Goal: Task Accomplishment & Management: Manage account settings

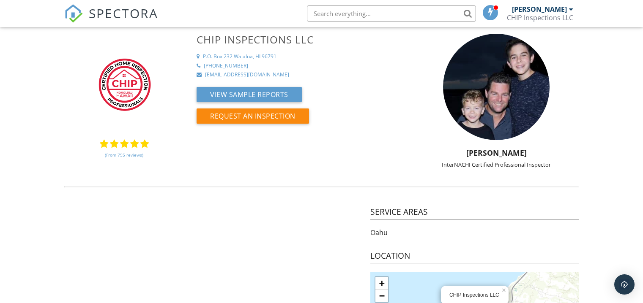
click at [83, 17] on link "SPECTORA" at bounding box center [111, 20] width 94 height 18
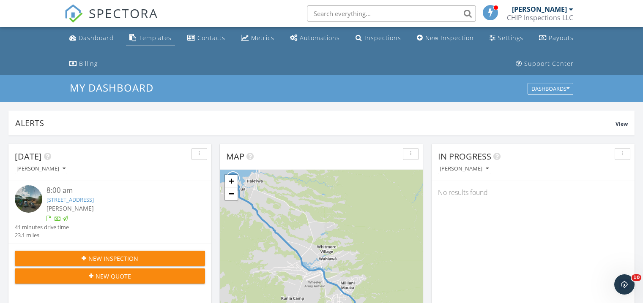
click at [147, 37] on div "Templates" at bounding box center [155, 38] width 33 height 8
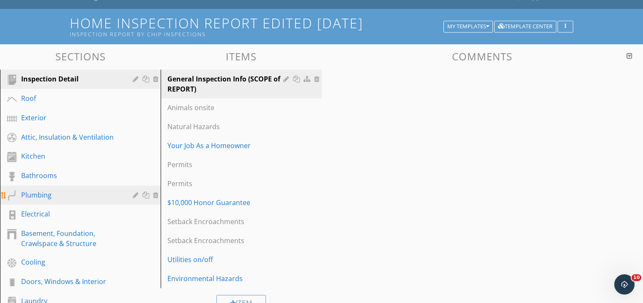
scroll to position [67, 0]
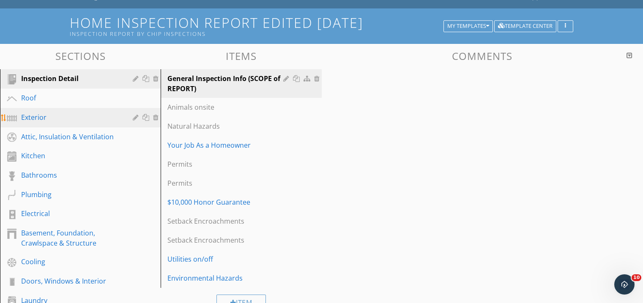
click at [65, 116] on div "Exterior" at bounding box center [70, 117] width 99 height 10
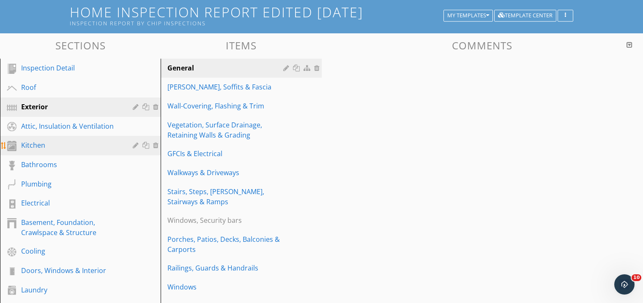
scroll to position [75, 0]
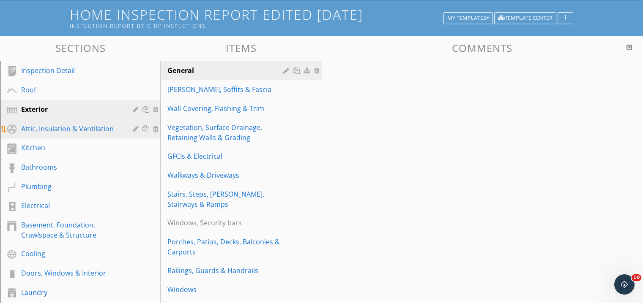
click at [61, 130] on div "Attic, Insulation & Ventilation" at bounding box center [70, 129] width 99 height 10
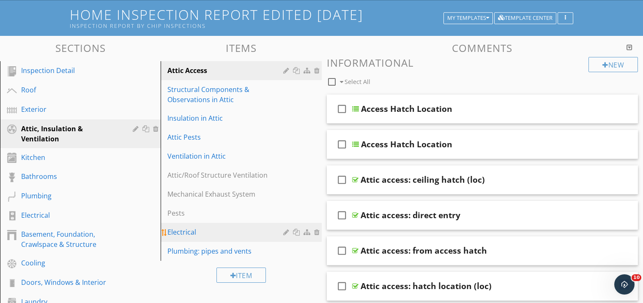
click at [204, 234] on div "Electrical" at bounding box center [226, 232] width 118 height 10
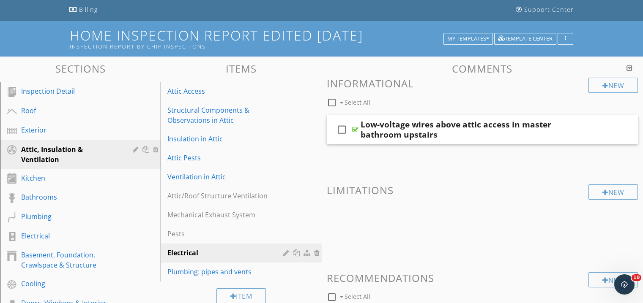
scroll to position [53, 0]
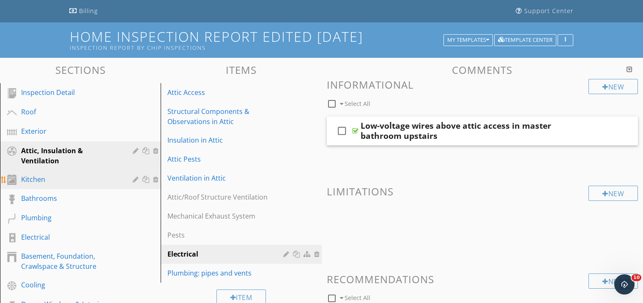
click at [82, 179] on div "Kitchen" at bounding box center [70, 180] width 99 height 10
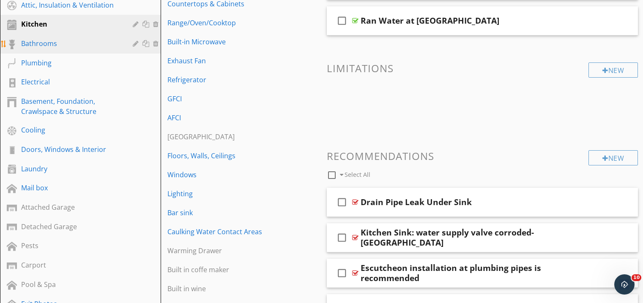
scroll to position [199, 0]
click at [64, 46] on div "Bathrooms" at bounding box center [70, 43] width 99 height 10
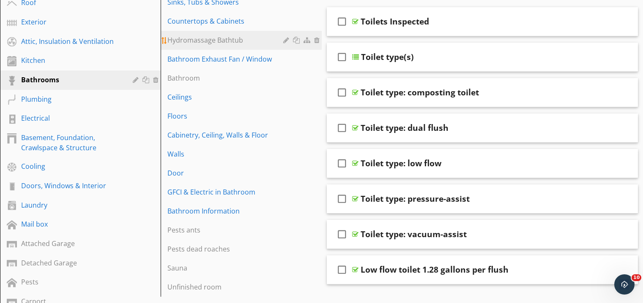
scroll to position [157, 0]
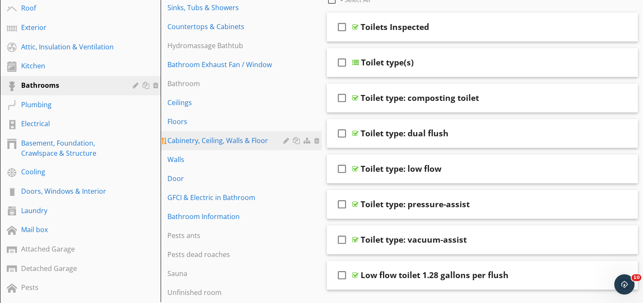
click at [254, 140] on div "Cabinetry, Ceiling, Walls & Floor" at bounding box center [226, 141] width 118 height 10
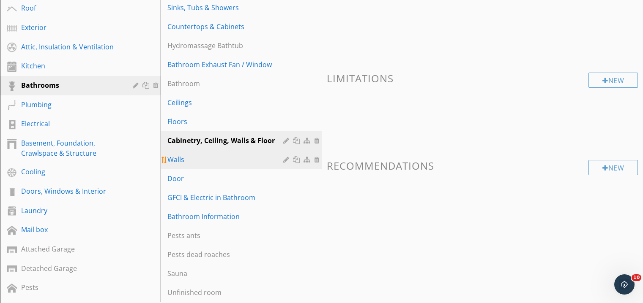
scroll to position [173, 0]
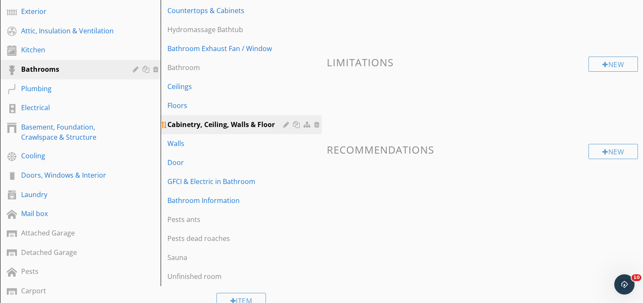
click at [314, 122] on div at bounding box center [318, 124] width 8 height 7
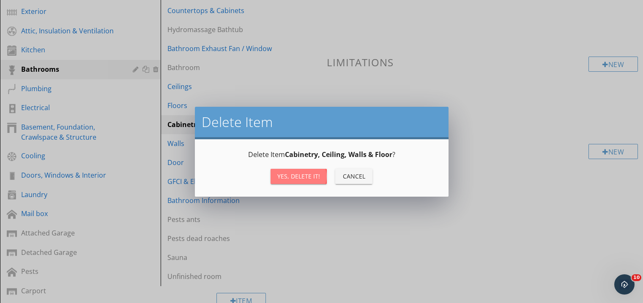
click at [294, 174] on div "Yes, Delete it!" at bounding box center [298, 176] width 43 height 9
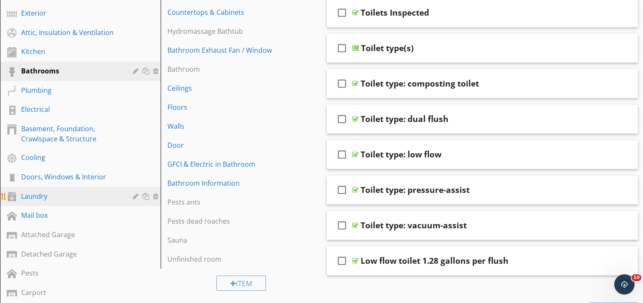
scroll to position [172, 0]
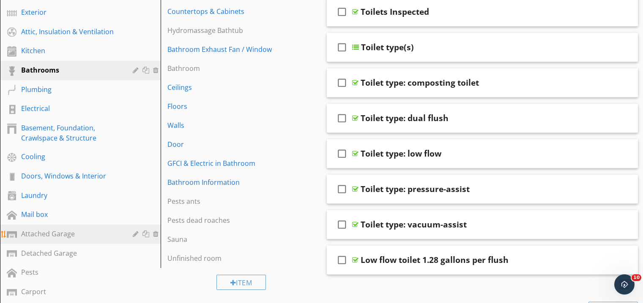
click at [85, 235] on div "Attached Garage" at bounding box center [70, 234] width 99 height 10
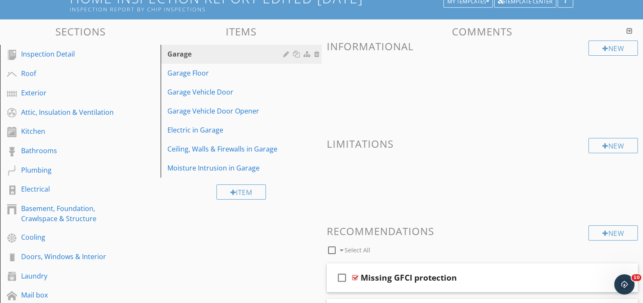
scroll to position [57, 0]
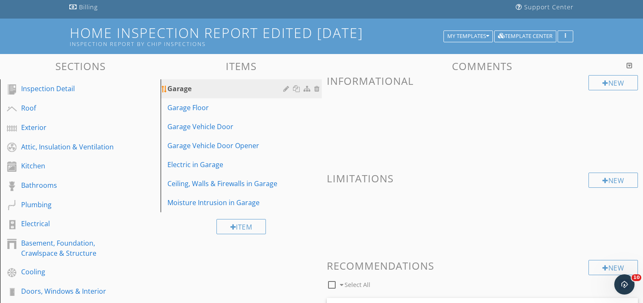
click at [226, 89] on div "Garage" at bounding box center [226, 89] width 118 height 10
click at [205, 114] on link "Garage Floor" at bounding box center [242, 107] width 158 height 19
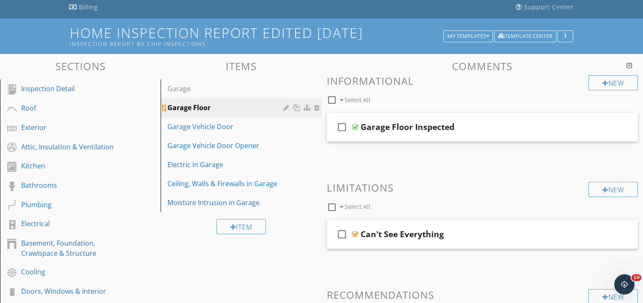
click at [286, 108] on div at bounding box center [287, 107] width 8 height 7
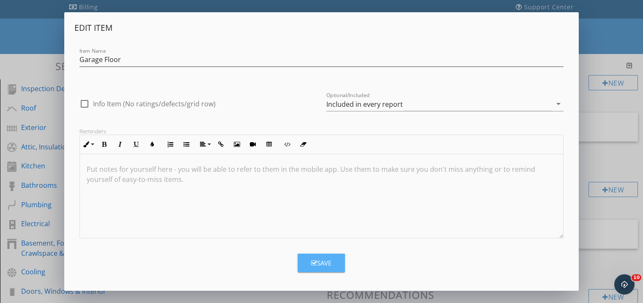
click at [342, 265] on button "Save" at bounding box center [321, 263] width 47 height 19
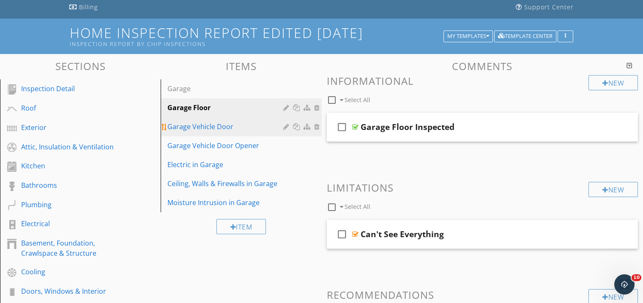
click at [225, 126] on div "Garage Vehicle Door" at bounding box center [226, 127] width 118 height 10
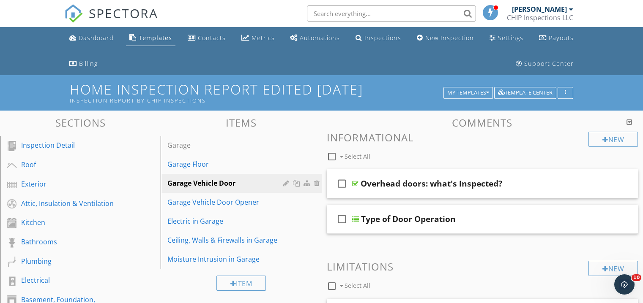
scroll to position [0, 0]
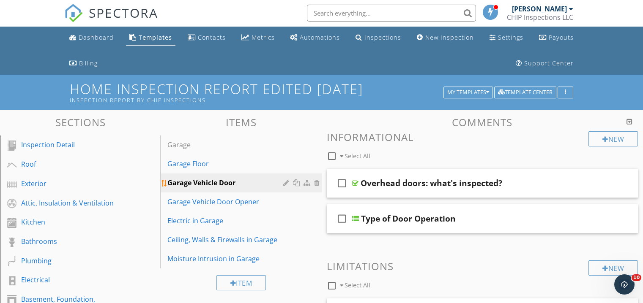
click at [284, 182] on div at bounding box center [287, 183] width 8 height 7
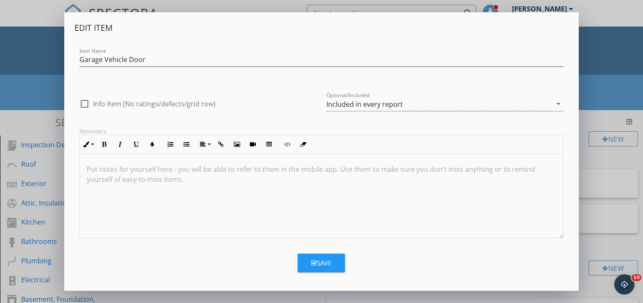
scroll to position [1, 0]
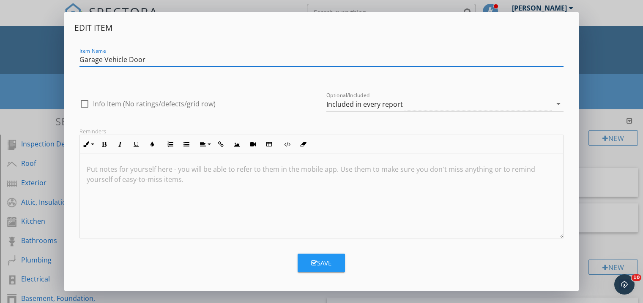
click at [333, 262] on button "Save" at bounding box center [321, 263] width 47 height 19
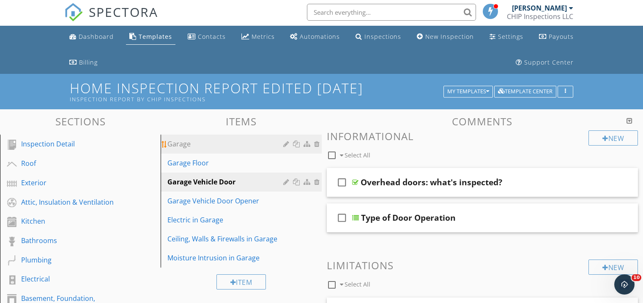
click at [198, 149] on div "Garage" at bounding box center [226, 144] width 118 height 10
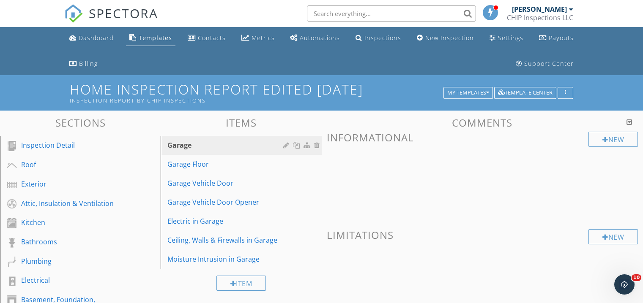
scroll to position [2, 0]
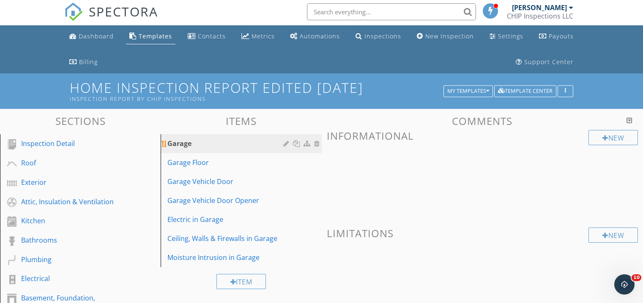
click at [316, 144] on div at bounding box center [318, 143] width 8 height 7
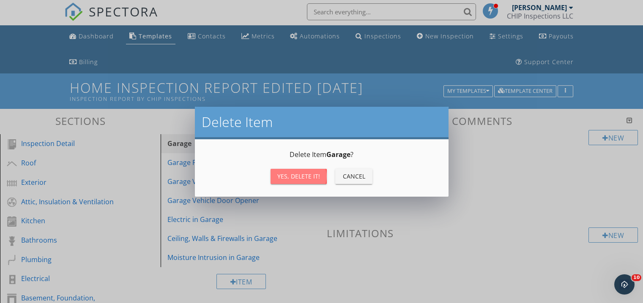
click at [319, 176] on div "Yes, Delete it!" at bounding box center [298, 176] width 43 height 9
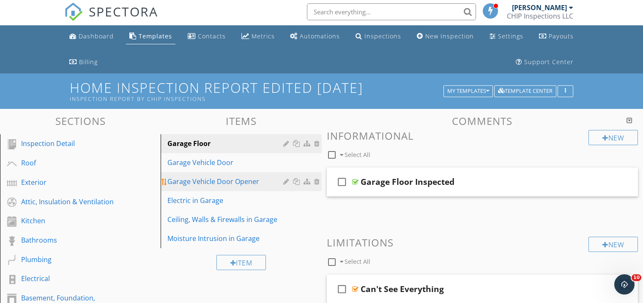
click at [238, 185] on div "Garage Vehicle Door Opener" at bounding box center [226, 182] width 118 height 10
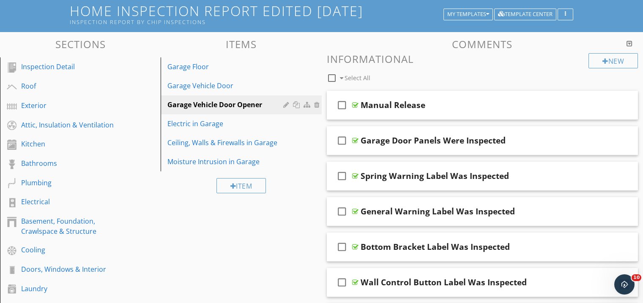
scroll to position [95, 0]
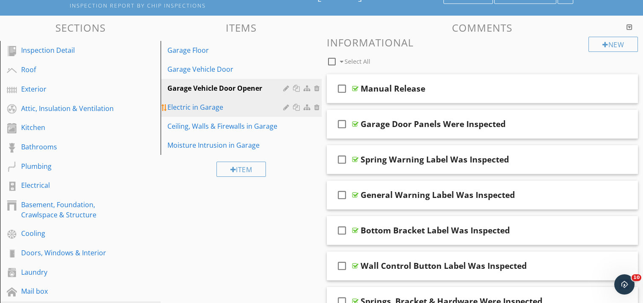
click at [235, 108] on div "Electric in Garage" at bounding box center [226, 107] width 118 height 10
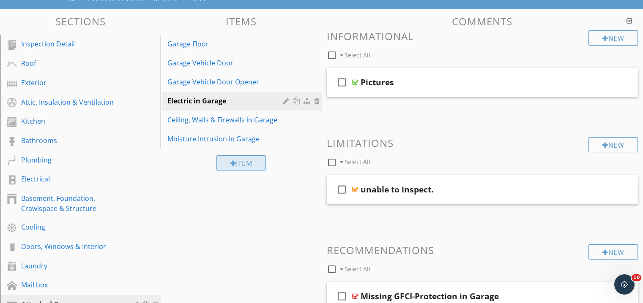
scroll to position [103, 0]
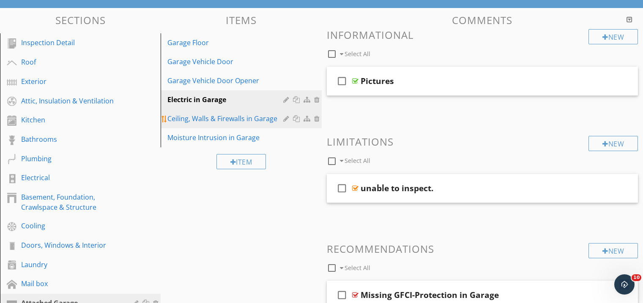
click at [236, 117] on div "Ceiling, Walls & Firewalls in Garage" at bounding box center [226, 119] width 118 height 10
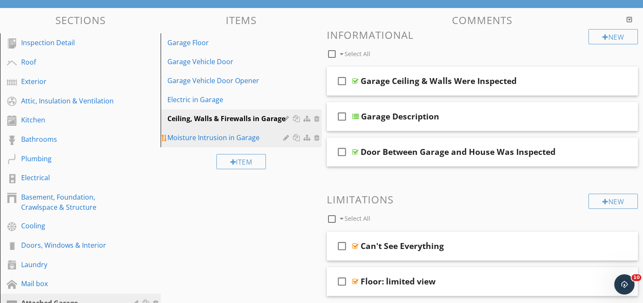
click at [207, 137] on div "Moisture Intrusion in Garage" at bounding box center [226, 138] width 118 height 10
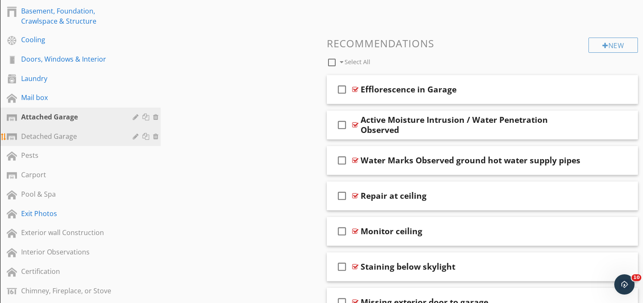
scroll to position [289, 0]
click at [86, 139] on div "Detached Garage" at bounding box center [70, 136] width 99 height 10
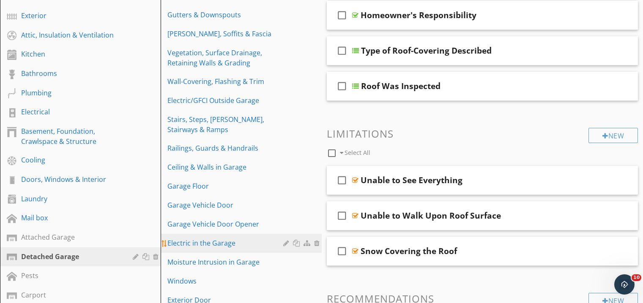
scroll to position [168, 0]
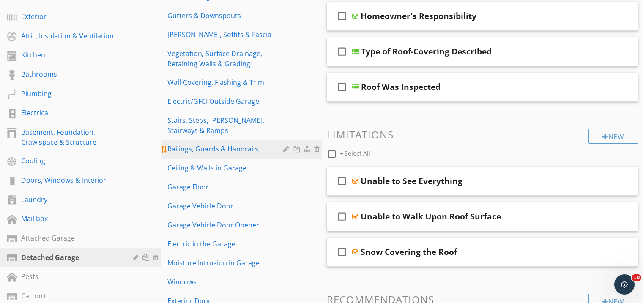
click at [259, 151] on div "Railings, Guards & Handrails" at bounding box center [226, 149] width 118 height 10
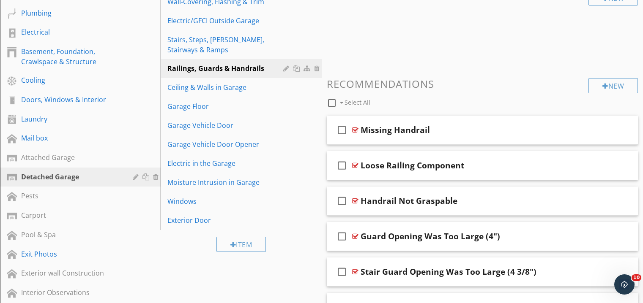
scroll to position [116, 0]
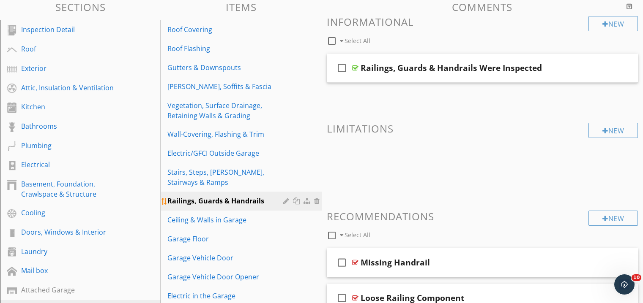
click at [317, 201] on div at bounding box center [318, 201] width 8 height 7
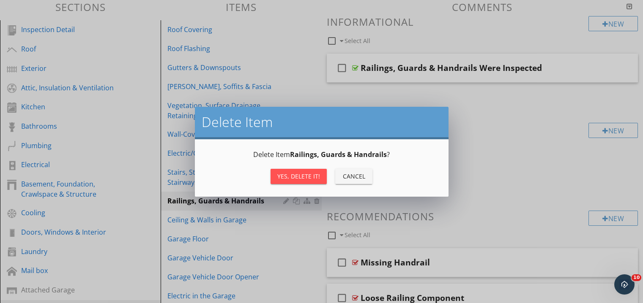
click at [309, 177] on div "Yes, Delete it!" at bounding box center [298, 176] width 43 height 9
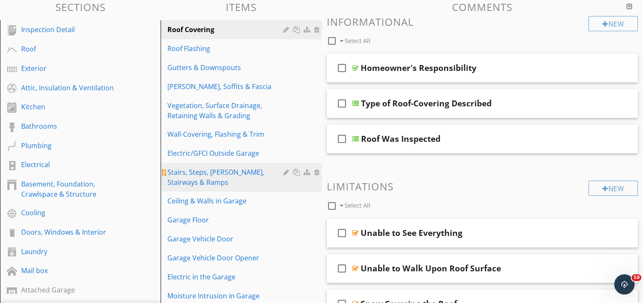
click at [251, 175] on div "Stairs, Steps, Stoops, Stairways & Ramps" at bounding box center [226, 177] width 118 height 20
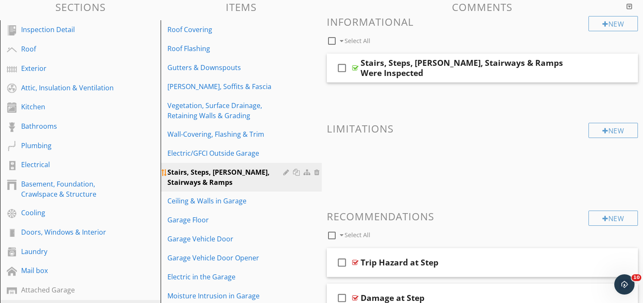
click at [287, 171] on div at bounding box center [287, 172] width 8 height 7
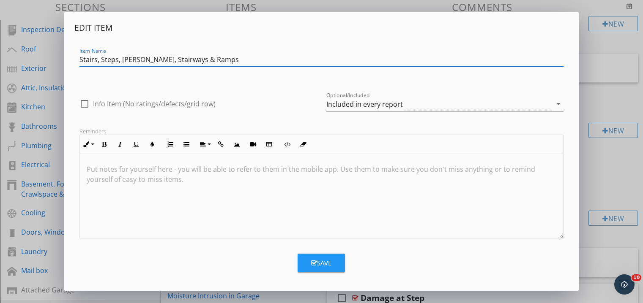
click at [557, 106] on icon "arrow_drop_down" at bounding box center [558, 104] width 10 height 10
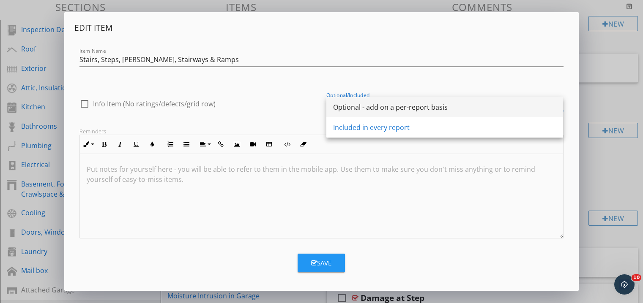
click at [467, 111] on div "Optional - add on a per-report basis" at bounding box center [444, 107] width 223 height 10
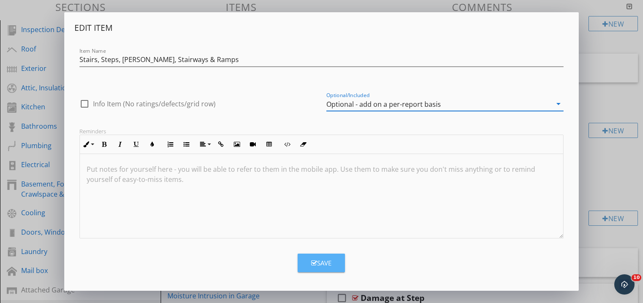
click at [322, 265] on div "Save" at bounding box center [321, 264] width 20 height 10
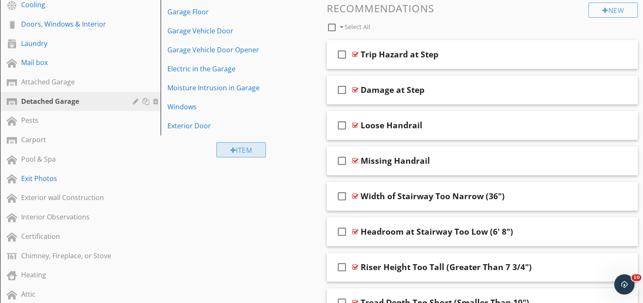
scroll to position [321, 0]
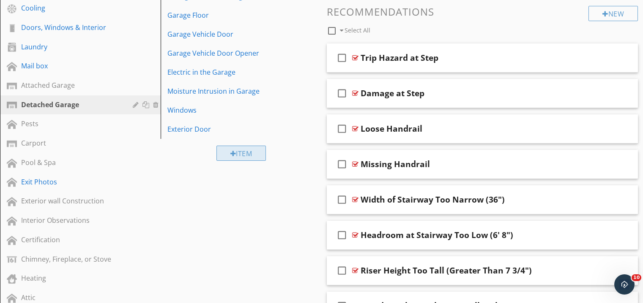
click at [234, 152] on div at bounding box center [233, 153] width 6 height 7
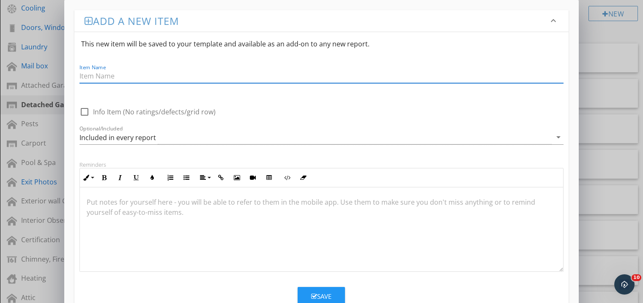
scroll to position [0, 0]
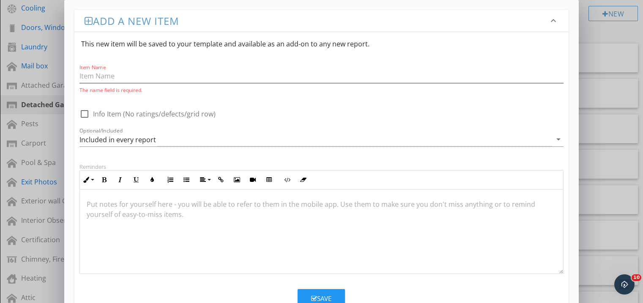
click at [551, 20] on icon "keyboard_arrow_down" at bounding box center [553, 21] width 10 height 10
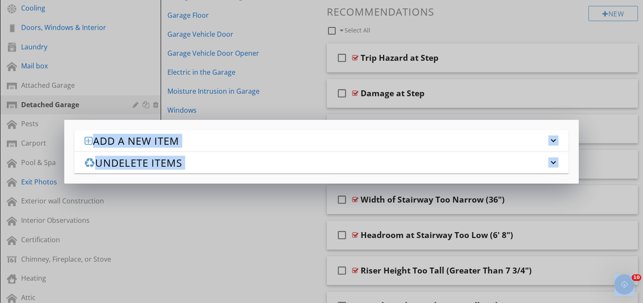
click at [238, 223] on div "Add a new item keyboard_arrow_down This new item will be saved to your template…" at bounding box center [321, 151] width 643 height 303
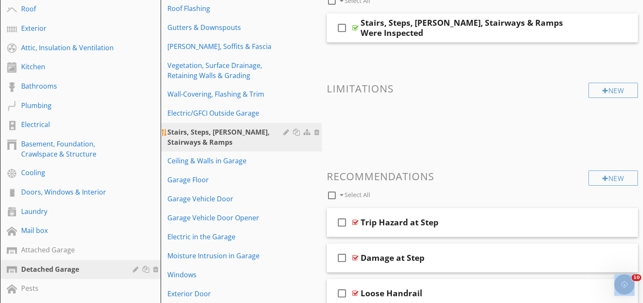
scroll to position [147, 0]
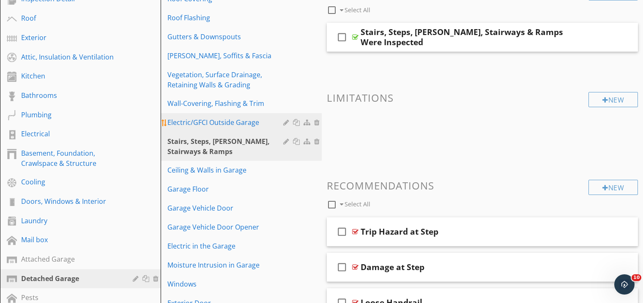
click at [285, 122] on div at bounding box center [287, 122] width 8 height 7
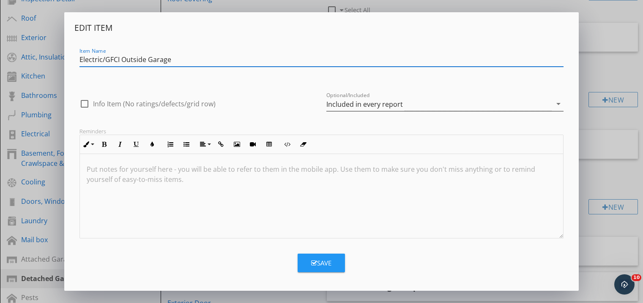
click at [477, 101] on div "Included in every report" at bounding box center [438, 104] width 225 height 14
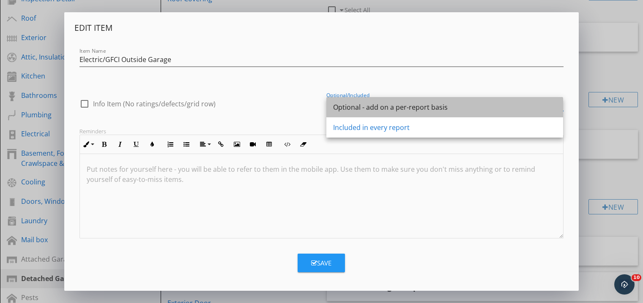
click at [427, 109] on div "Optional - add on a per-report basis" at bounding box center [444, 107] width 223 height 10
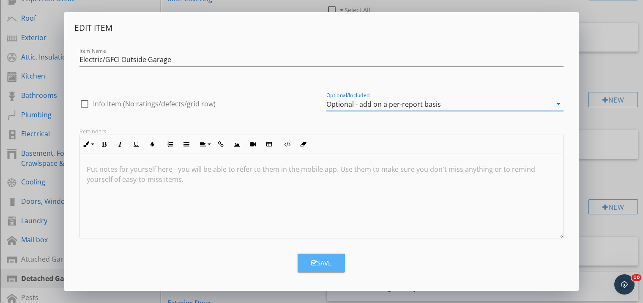
click at [336, 263] on button "Save" at bounding box center [321, 263] width 47 height 19
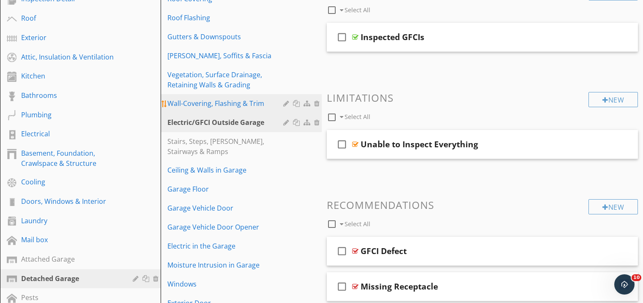
click at [262, 101] on div "Wall-Covering, Flashing & Trim" at bounding box center [226, 103] width 118 height 10
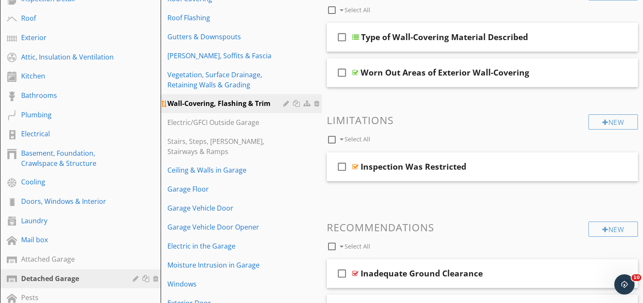
click at [284, 101] on div at bounding box center [287, 103] width 8 height 7
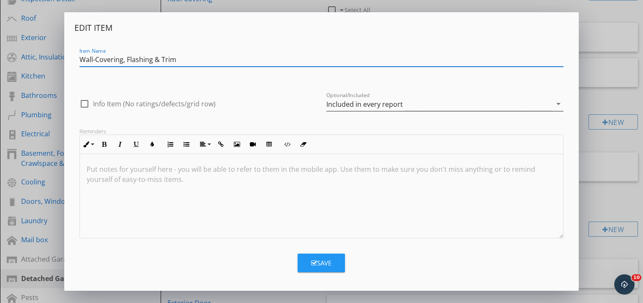
click at [471, 99] on div "Included in every report" at bounding box center [438, 104] width 225 height 14
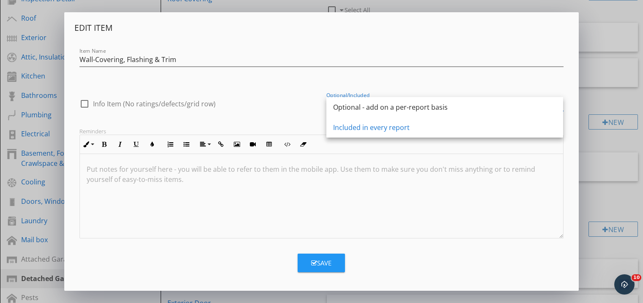
drag, startPoint x: 423, startPoint y: 113, endPoint x: 415, endPoint y: 116, distance: 9.0
click at [423, 113] on div "Optional - add on a per-report basis" at bounding box center [444, 107] width 223 height 20
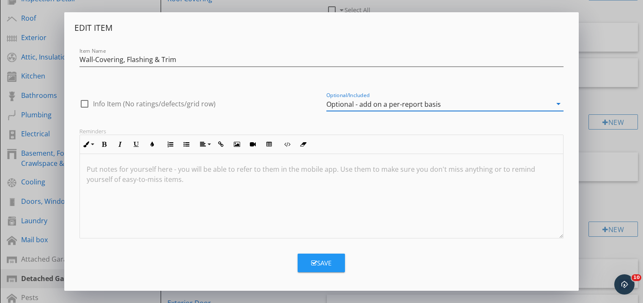
click at [315, 264] on icon "button" at bounding box center [314, 263] width 6 height 6
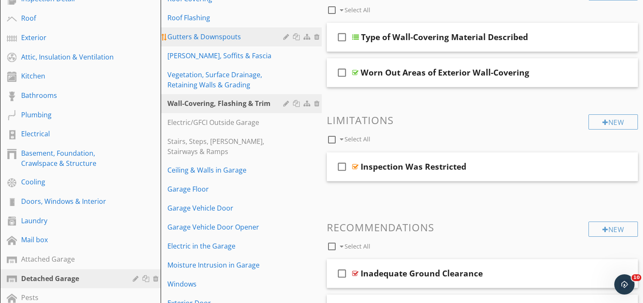
drag, startPoint x: 575, startPoint y: 48, endPoint x: 318, endPoint y: 35, distance: 257.3
click at [318, 35] on link "Gutters & Downspouts" at bounding box center [242, 36] width 158 height 19
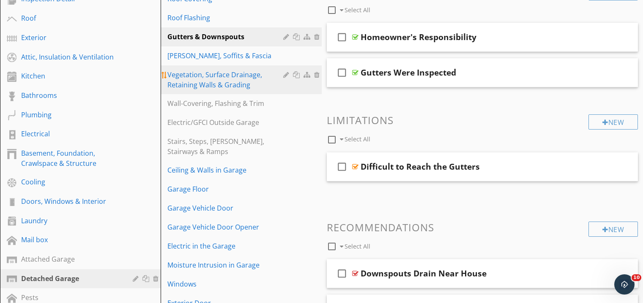
click at [284, 74] on div at bounding box center [287, 74] width 8 height 7
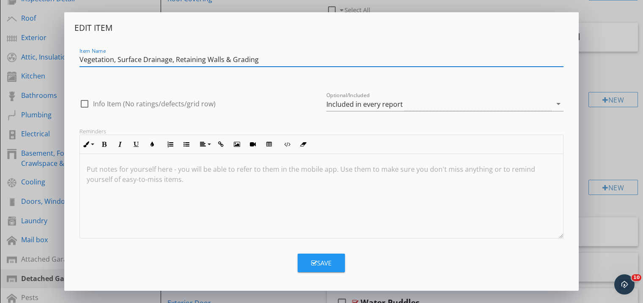
click at [407, 109] on div "Included in every report" at bounding box center [438, 104] width 225 height 14
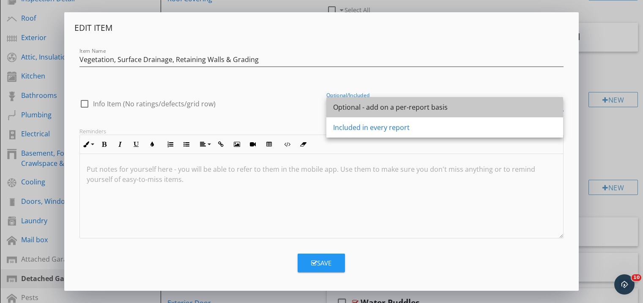
drag, startPoint x: 404, startPoint y: 113, endPoint x: 400, endPoint y: 123, distance: 10.0
click at [404, 113] on div "Optional - add on a per-report basis" at bounding box center [444, 107] width 223 height 20
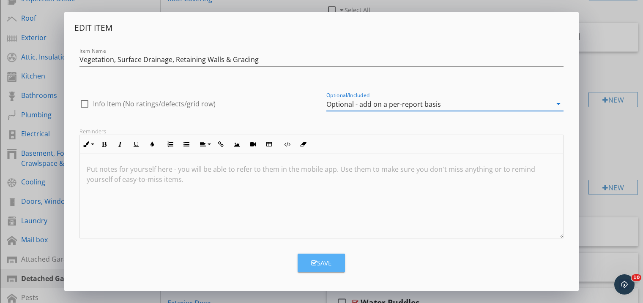
click at [319, 264] on div "Save" at bounding box center [321, 264] width 20 height 10
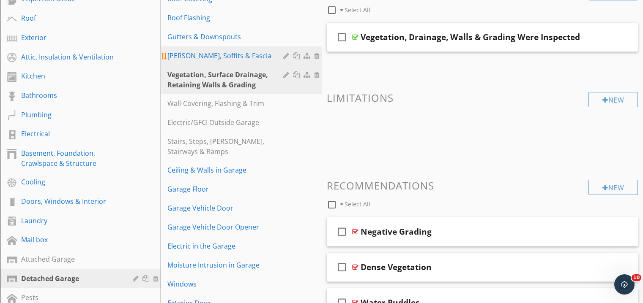
click at [229, 52] on div "Eaves, Soffits & Fascia" at bounding box center [226, 56] width 118 height 10
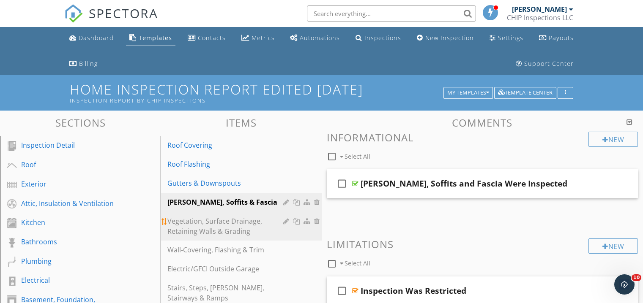
scroll to position [0, 0]
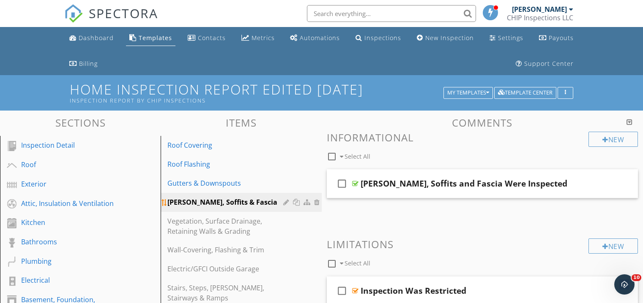
click at [284, 199] on div at bounding box center [287, 202] width 8 height 7
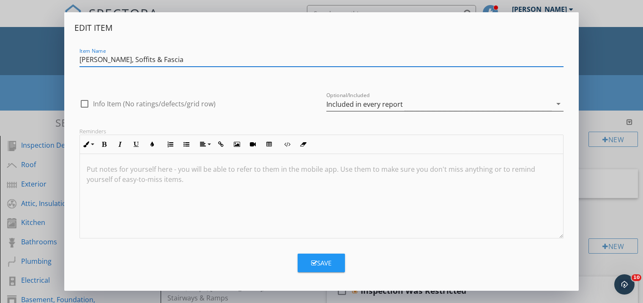
click at [361, 101] on div "Included in every report" at bounding box center [364, 105] width 76 height 8
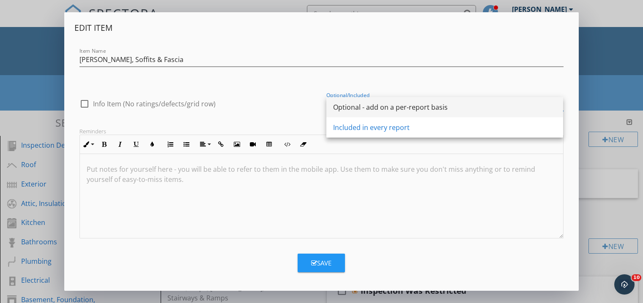
click at [361, 104] on div "Optional - add on a per-report basis" at bounding box center [444, 107] width 223 height 10
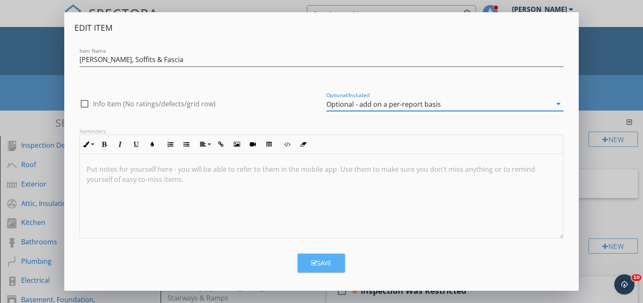
click at [317, 264] on div "Save" at bounding box center [321, 264] width 20 height 10
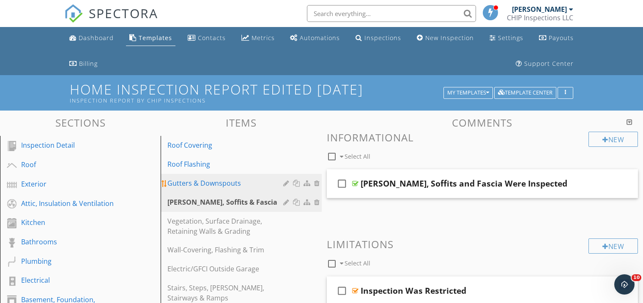
click at [246, 182] on div "Gutters & Downspouts" at bounding box center [226, 183] width 118 height 10
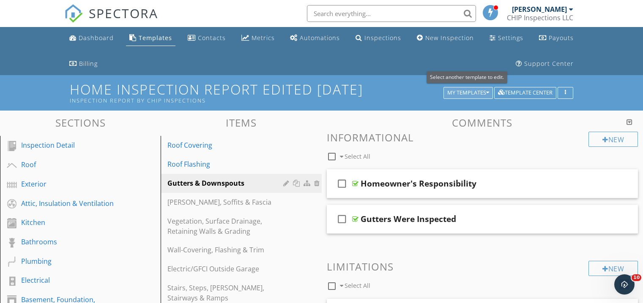
click at [481, 93] on div "My Templates" at bounding box center [468, 93] width 42 height 6
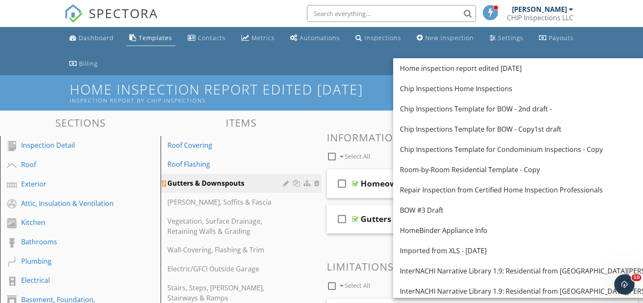
click at [285, 184] on div at bounding box center [287, 183] width 8 height 7
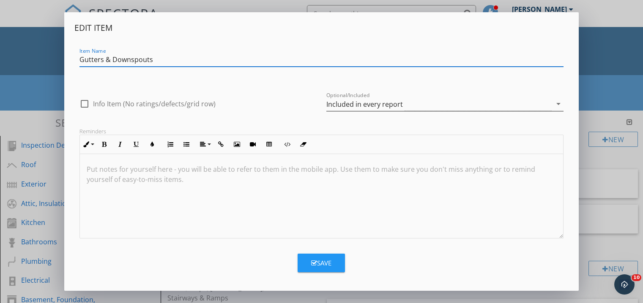
click at [435, 101] on div "Included in every report" at bounding box center [438, 104] width 225 height 14
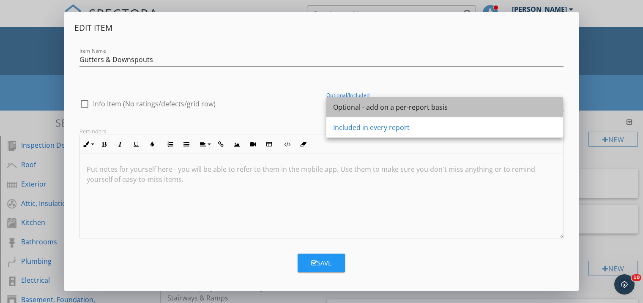
click at [403, 109] on div "Optional - add on a per-report basis" at bounding box center [444, 107] width 223 height 10
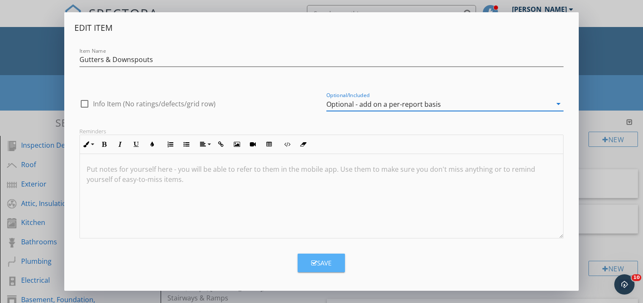
click at [328, 259] on div "Save" at bounding box center [321, 264] width 20 height 10
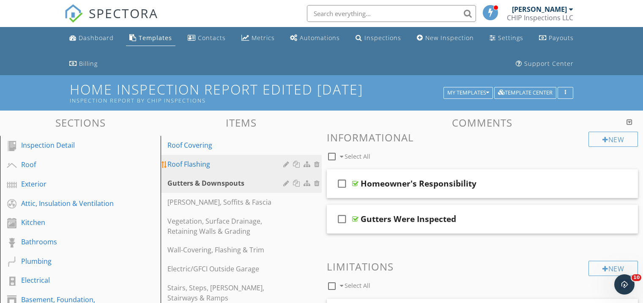
click at [209, 164] on div "Roof Flashing" at bounding box center [226, 164] width 118 height 10
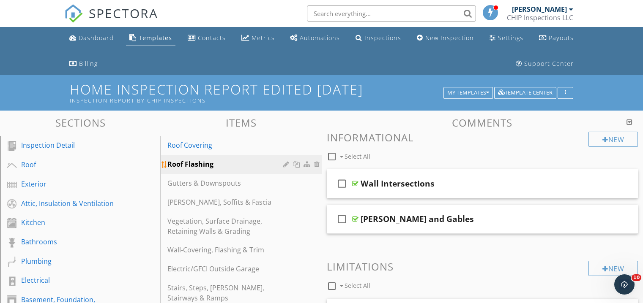
click at [286, 163] on div at bounding box center [287, 164] width 8 height 7
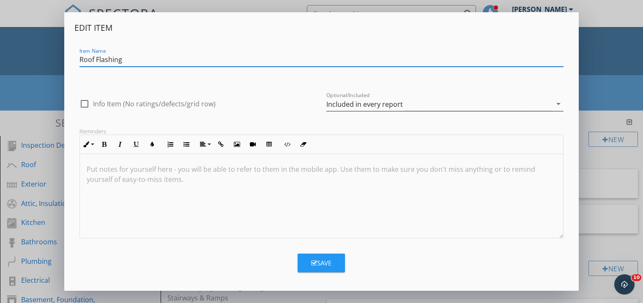
click at [374, 101] on div "Included in every report" at bounding box center [364, 105] width 76 height 8
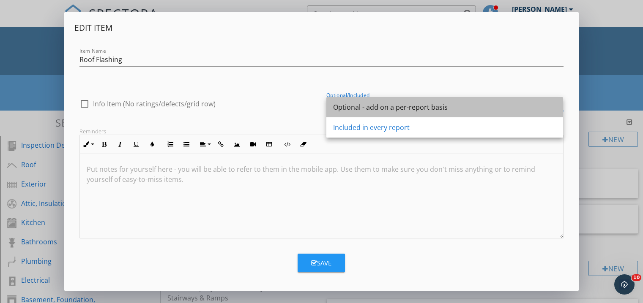
click at [369, 111] on div "Optional - add on a per-report basis" at bounding box center [444, 107] width 223 height 10
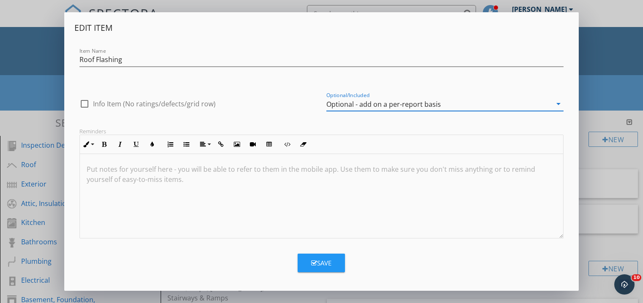
click at [326, 268] on button "Save" at bounding box center [321, 263] width 47 height 19
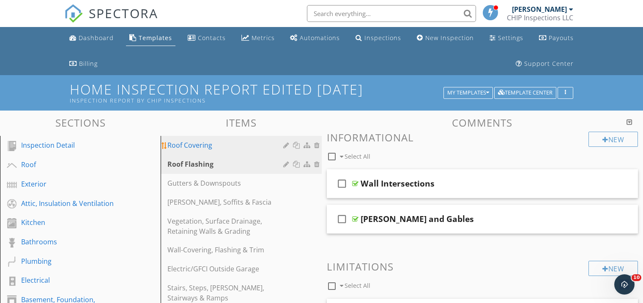
click at [244, 146] on div "Roof Covering" at bounding box center [226, 145] width 118 height 10
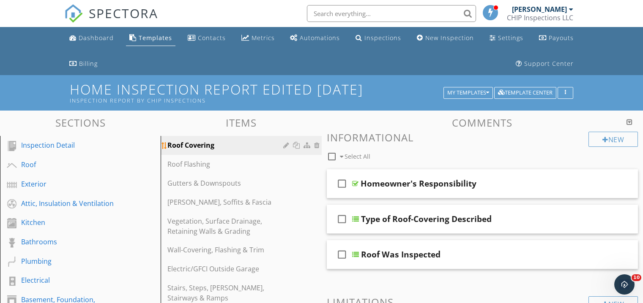
click at [285, 145] on div at bounding box center [287, 145] width 8 height 7
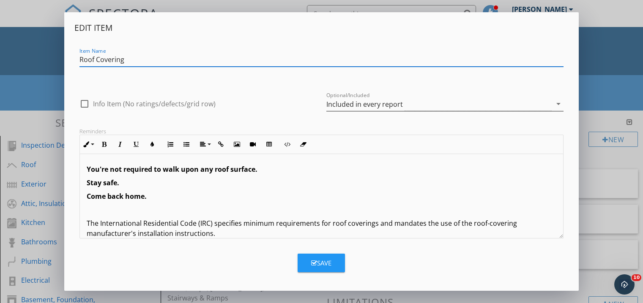
click at [418, 107] on div "Included in every report" at bounding box center [438, 104] width 225 height 14
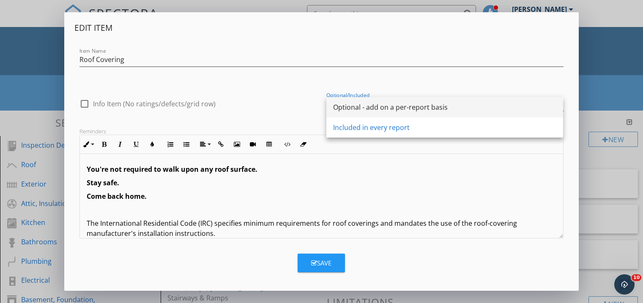
click at [381, 107] on div "Optional - add on a per-report basis" at bounding box center [444, 107] width 223 height 10
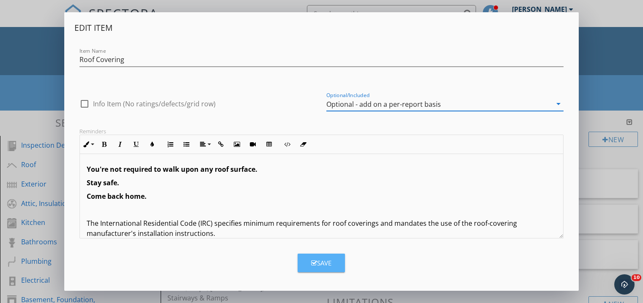
click at [319, 263] on div "Save" at bounding box center [321, 264] width 20 height 10
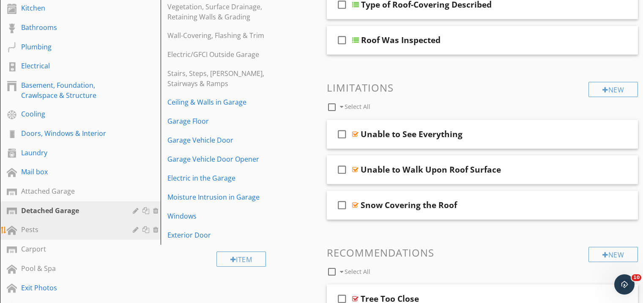
scroll to position [215, 0]
click at [96, 223] on link "Pests" at bounding box center [82, 230] width 158 height 19
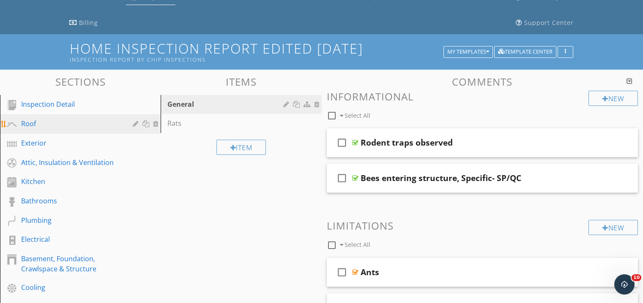
scroll to position [44, 0]
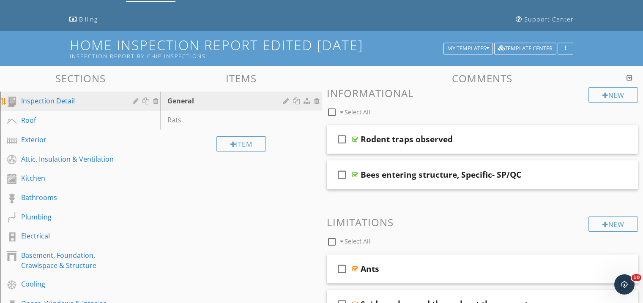
click at [70, 104] on div "Inspection Detail" at bounding box center [70, 101] width 99 height 10
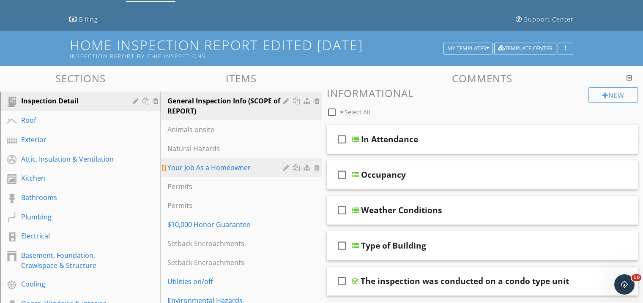
click at [246, 169] on div "Your Job As a Homeowner" at bounding box center [226, 168] width 118 height 10
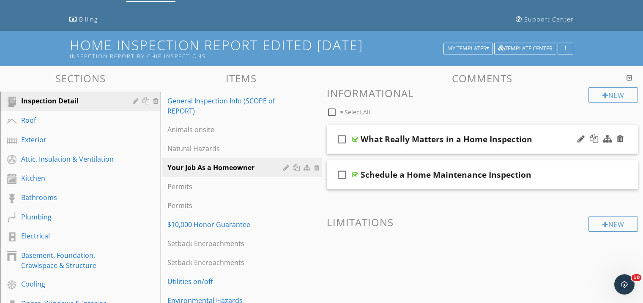
click at [342, 139] on icon "check_box_outline_blank" at bounding box center [342, 139] width 14 height 20
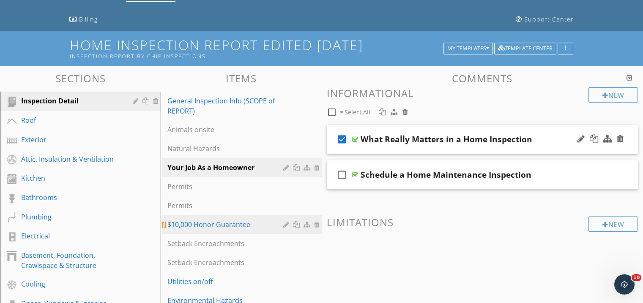
click at [240, 229] on div "$10,000 Honor Guarantee" at bounding box center [226, 225] width 118 height 10
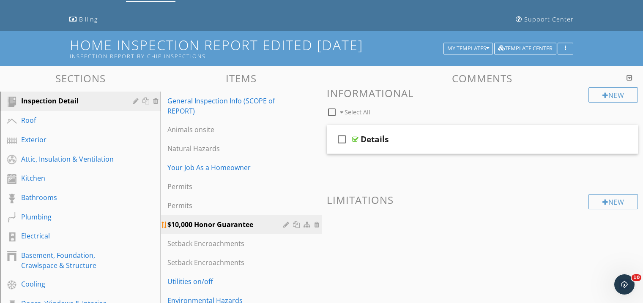
scroll to position [45, 0]
click at [339, 136] on icon "check_box_outline_blank" at bounding box center [342, 139] width 14 height 20
checkbox input "true"
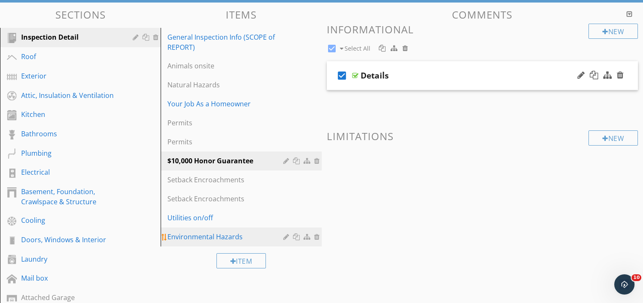
scroll to position [111, 0]
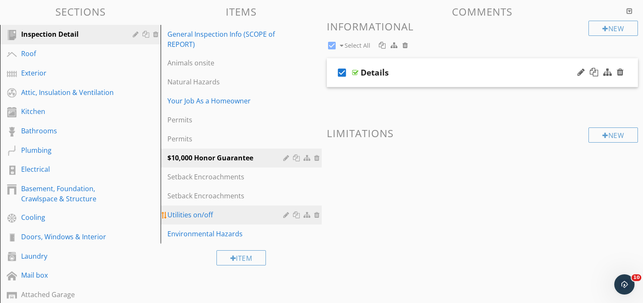
click at [227, 220] on link "Utilities on/off" at bounding box center [242, 215] width 158 height 19
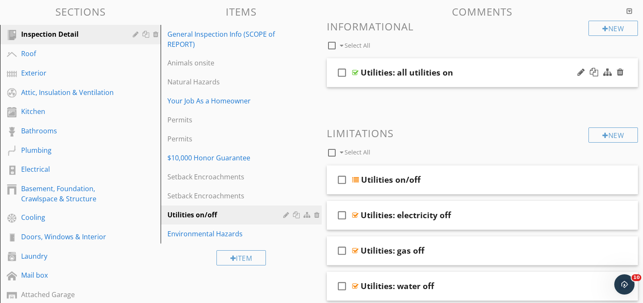
click at [342, 71] on icon "check_box_outline_blank" at bounding box center [342, 73] width 14 height 20
checkbox input "true"
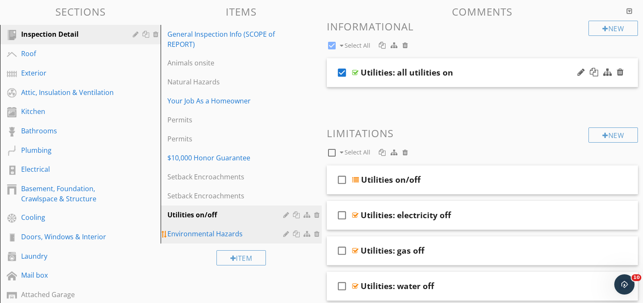
click at [255, 235] on div "Environmental Hazards" at bounding box center [226, 234] width 118 height 10
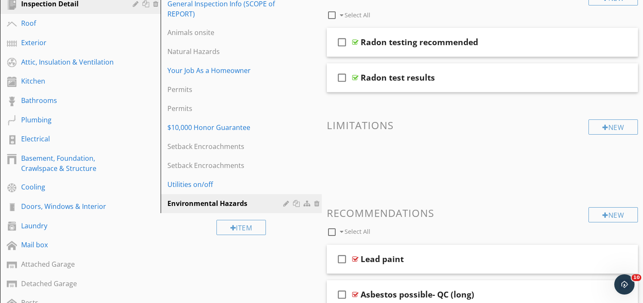
scroll to position [100, 0]
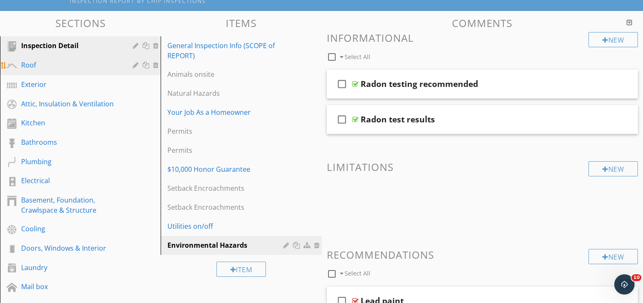
click at [88, 63] on div "Roof" at bounding box center [70, 65] width 99 height 10
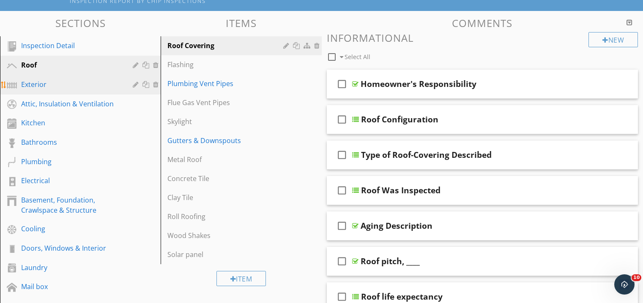
click at [68, 85] on div "Exterior" at bounding box center [70, 84] width 99 height 10
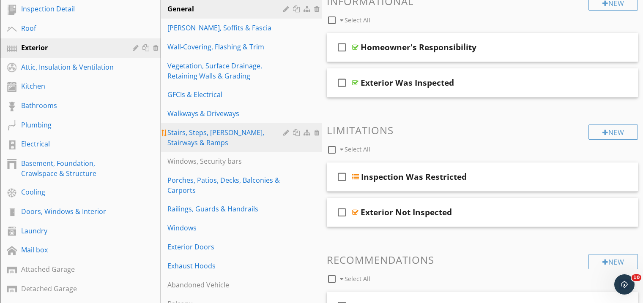
scroll to position [136, 0]
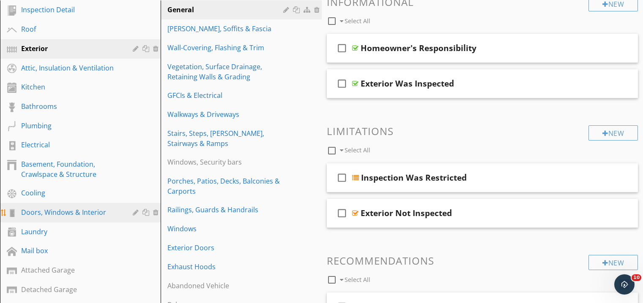
click at [67, 209] on div "Doors, Windows & Interior" at bounding box center [70, 213] width 99 height 10
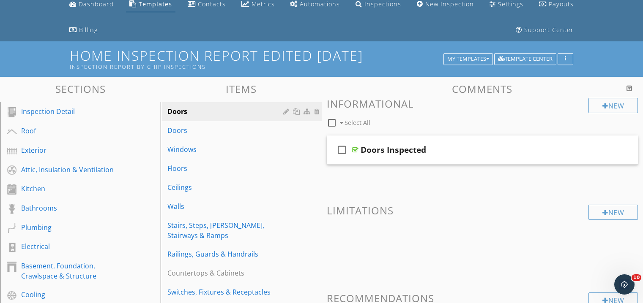
scroll to position [0, 0]
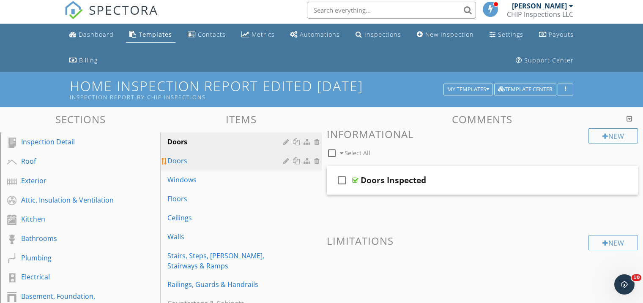
click at [219, 167] on link "Doors" at bounding box center [242, 161] width 158 height 19
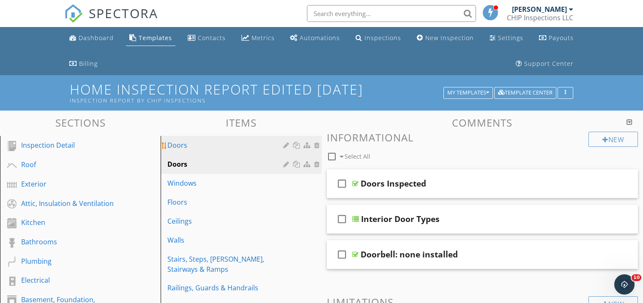
click at [264, 142] on div "Doors" at bounding box center [226, 145] width 118 height 10
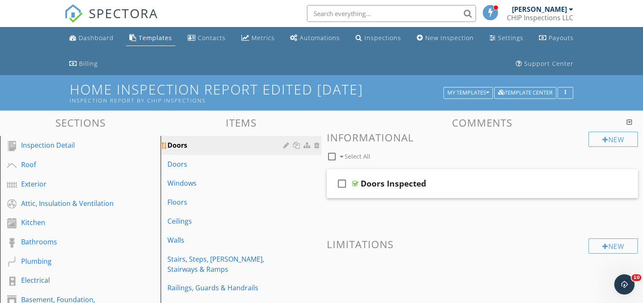
click at [285, 145] on div at bounding box center [287, 145] width 8 height 7
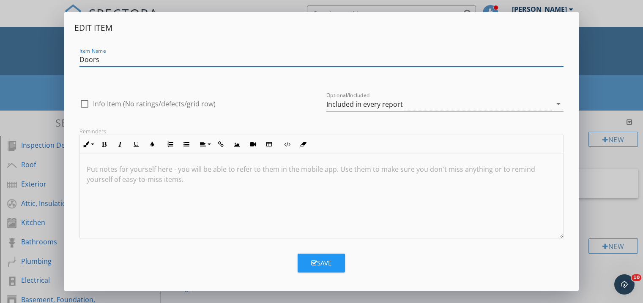
click at [556, 103] on icon "arrow_drop_down" at bounding box center [558, 104] width 10 height 10
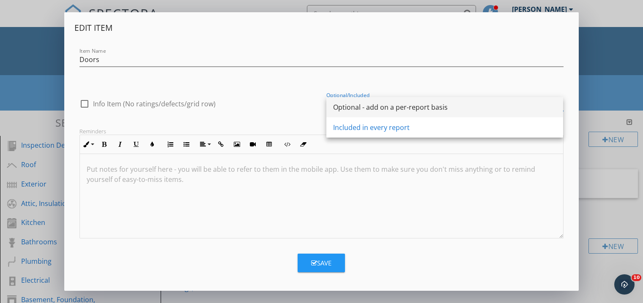
click at [523, 107] on div "Optional - add on a per-report basis" at bounding box center [444, 107] width 223 height 10
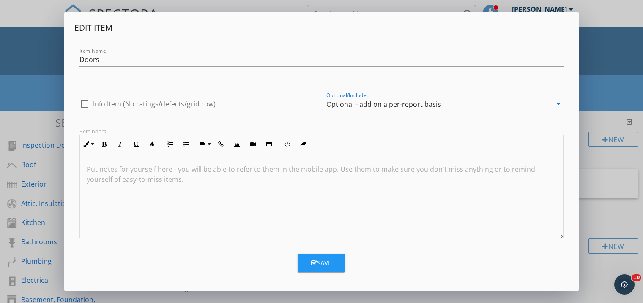
click at [313, 260] on div "Save" at bounding box center [321, 264] width 20 height 10
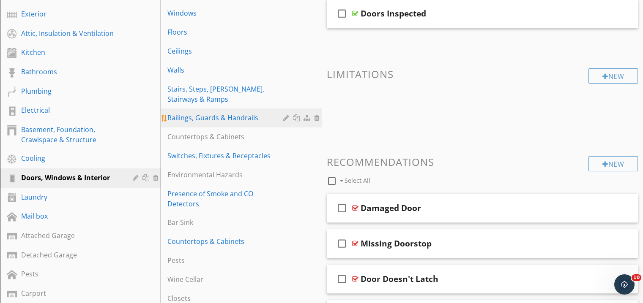
scroll to position [172, 0]
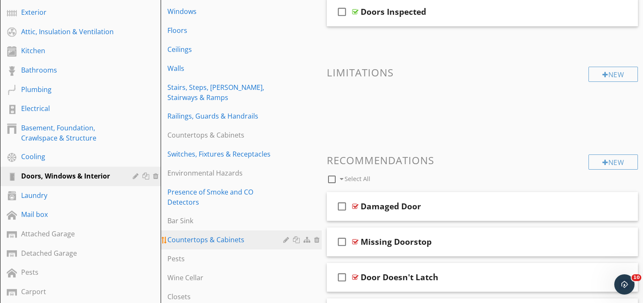
click at [285, 237] on div at bounding box center [287, 240] width 8 height 7
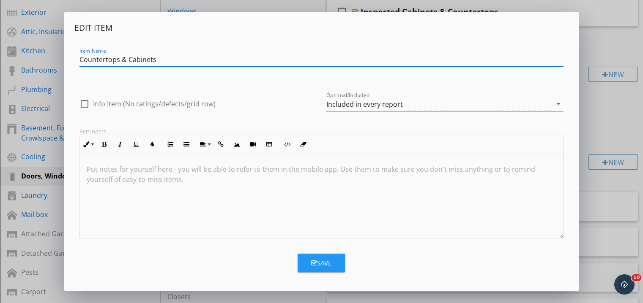
click at [553, 104] on icon "arrow_drop_down" at bounding box center [558, 104] width 10 height 10
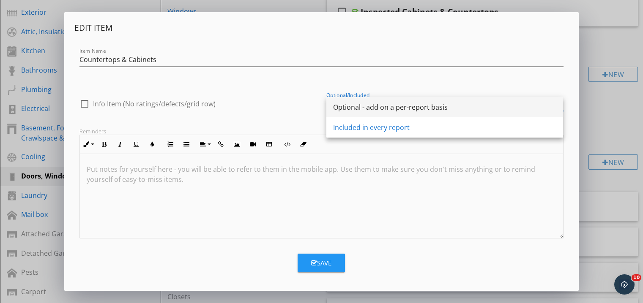
click at [529, 104] on div "Optional - add on a per-report basis" at bounding box center [444, 107] width 223 height 10
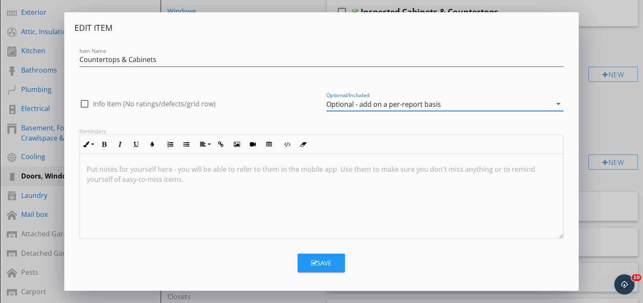
click at [325, 269] on button "Save" at bounding box center [321, 263] width 47 height 19
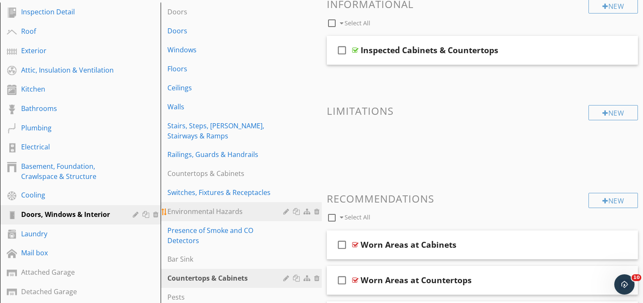
scroll to position [134, 0]
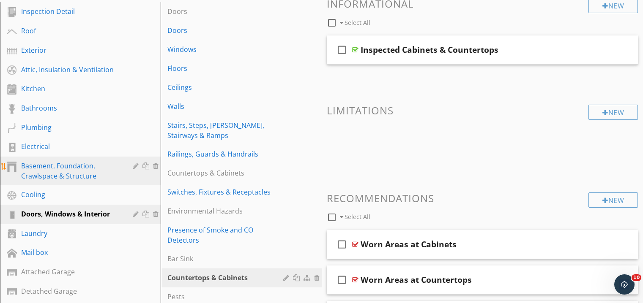
click at [73, 175] on div "Basement, Foundation, Crawlspace & Structure" at bounding box center [70, 171] width 99 height 20
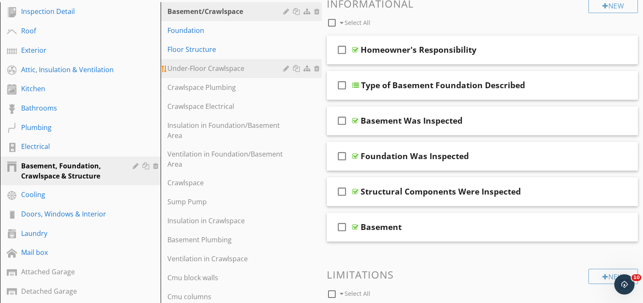
click at [235, 67] on div "Under-Floor Crawlspace" at bounding box center [226, 68] width 118 height 10
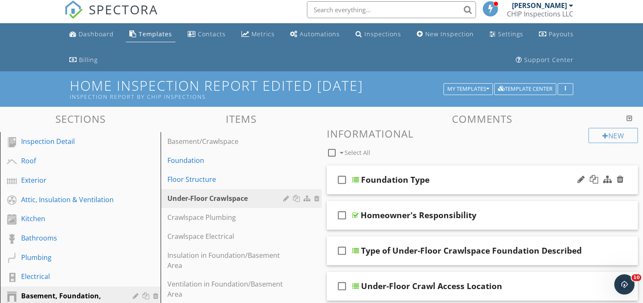
scroll to position [2, 0]
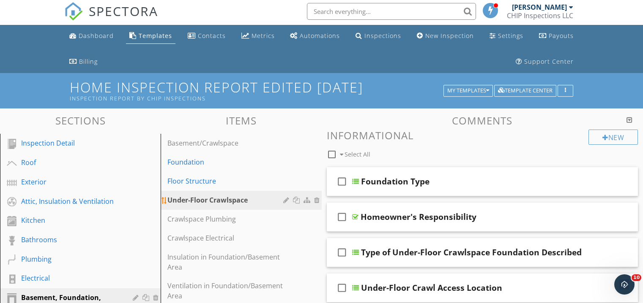
click at [288, 199] on div at bounding box center [287, 200] width 8 height 7
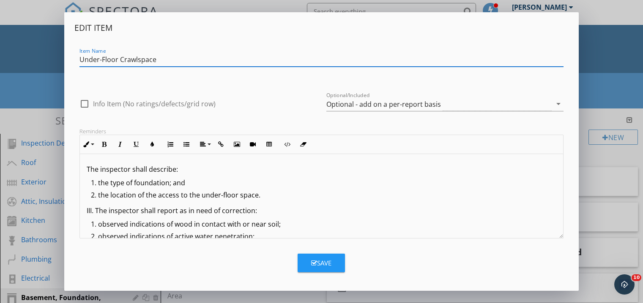
click at [608, 54] on div "Edit Item Item Name Under-Floor Crawlspace check_box_outline_blank Info Item (N…" at bounding box center [321, 151] width 643 height 303
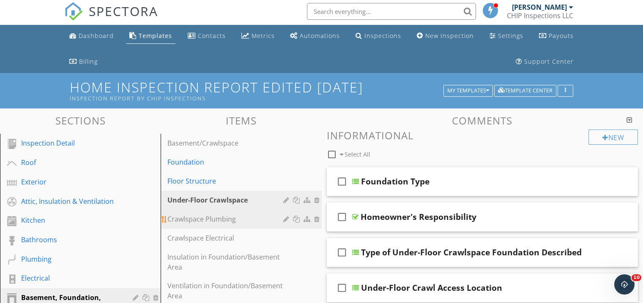
click at [223, 217] on div "Crawlspace Plumbing" at bounding box center [226, 219] width 118 height 10
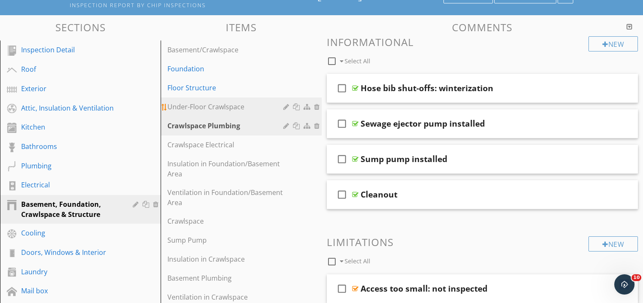
scroll to position [99, 0]
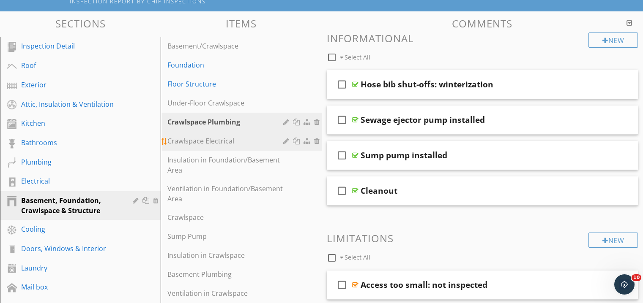
click at [235, 137] on div "Crawlspace Electrical" at bounding box center [226, 141] width 118 height 10
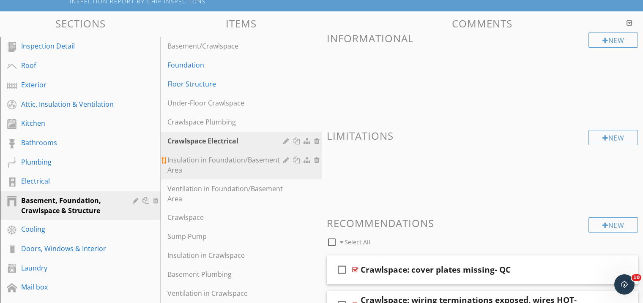
click at [225, 156] on div "Insulation in Foundation/Basement Area" at bounding box center [226, 165] width 118 height 20
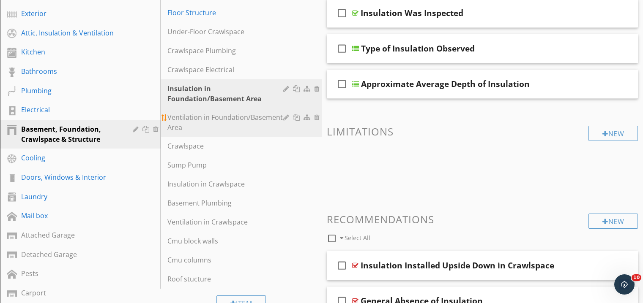
scroll to position [171, 0]
click at [224, 124] on div "Ventilation in Foundation/Basement Area" at bounding box center [226, 122] width 118 height 20
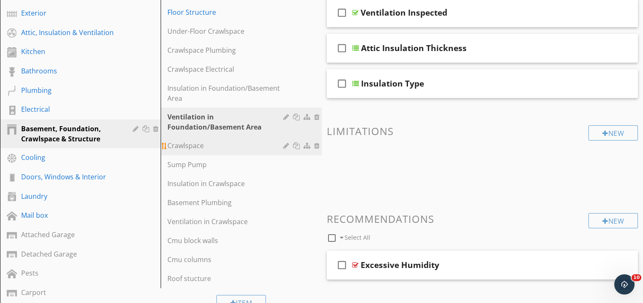
click at [216, 145] on div "Crawlspace" at bounding box center [226, 146] width 118 height 10
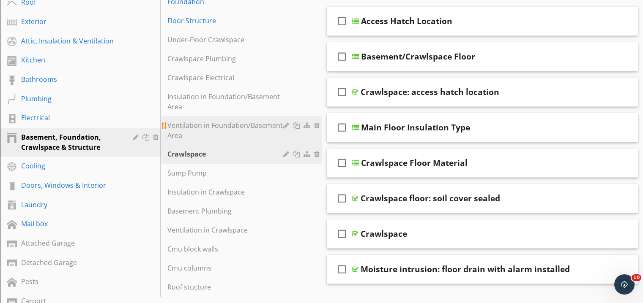
scroll to position [155, 0]
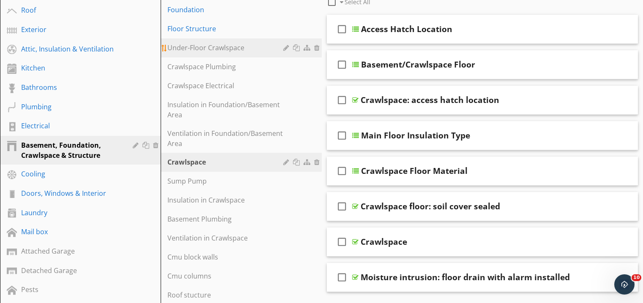
click at [231, 52] on link "Under-Floor Crawlspace" at bounding box center [242, 47] width 158 height 19
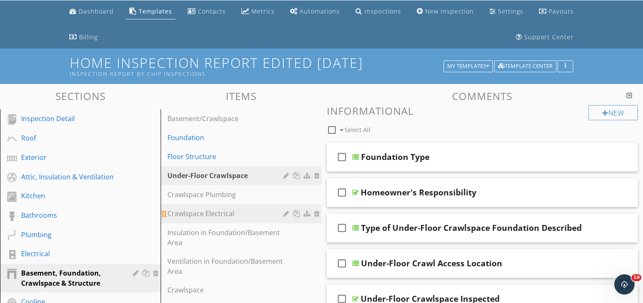
scroll to position [22, 0]
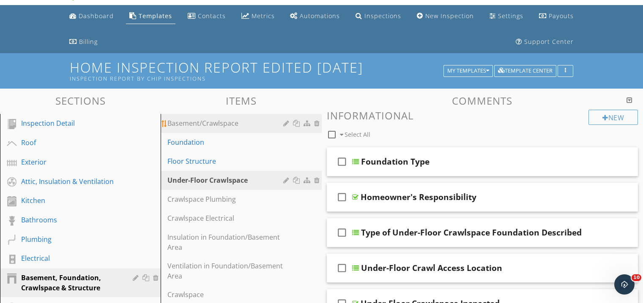
click at [239, 127] on div "Basement/Crawlspace" at bounding box center [226, 123] width 118 height 10
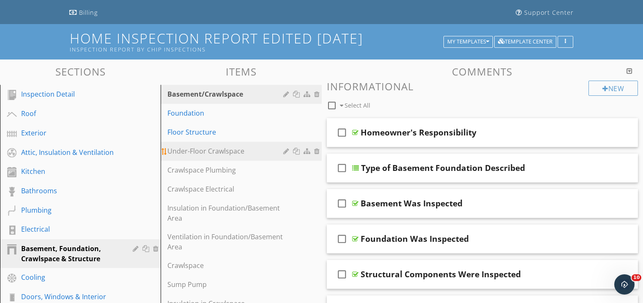
scroll to position [47, 0]
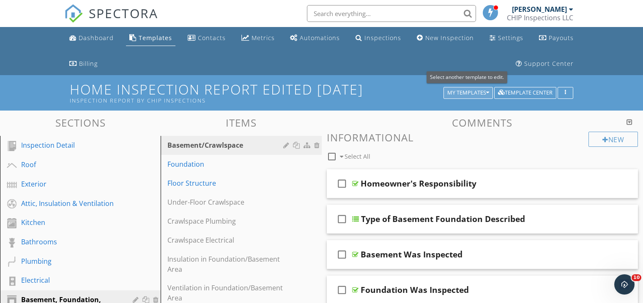
click at [483, 92] on div "My Templates" at bounding box center [468, 93] width 42 height 6
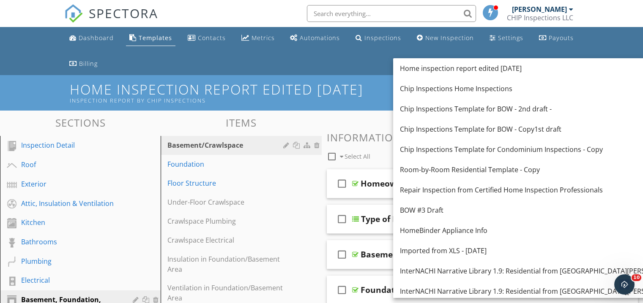
click at [292, 123] on h3 "Items" at bounding box center [241, 122] width 161 height 11
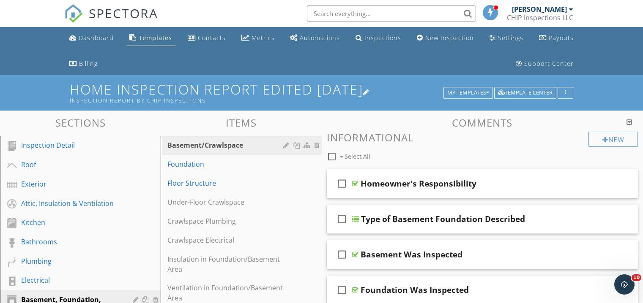
click at [370, 94] on div at bounding box center [366, 92] width 7 height 7
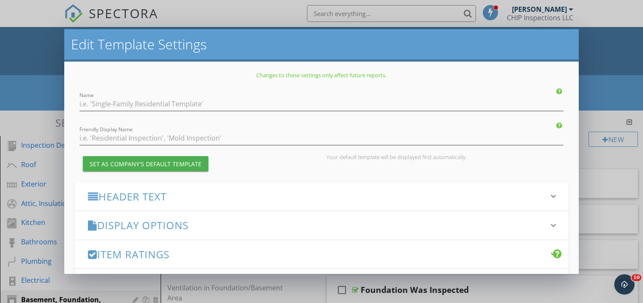
type input "Home inspection report edited 8-22-2025"
type input "Inspection Report by Chip Inspections"
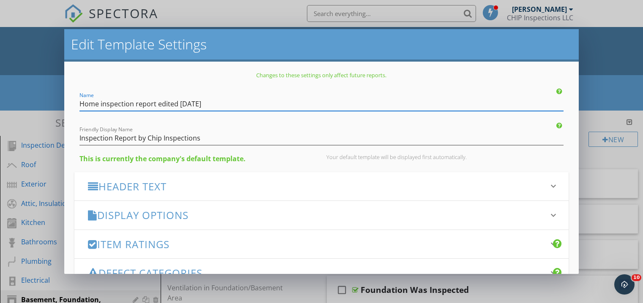
scroll to position [2, 0]
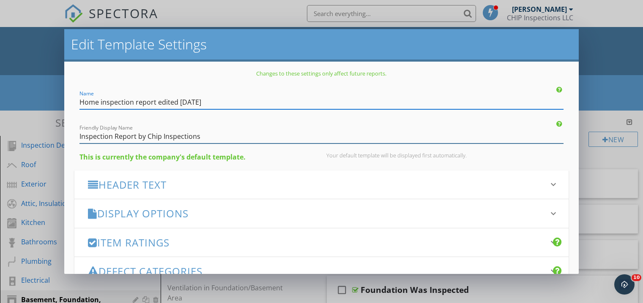
click at [282, 139] on input "Inspection Report by Chip Inspections" at bounding box center [321, 137] width 484 height 14
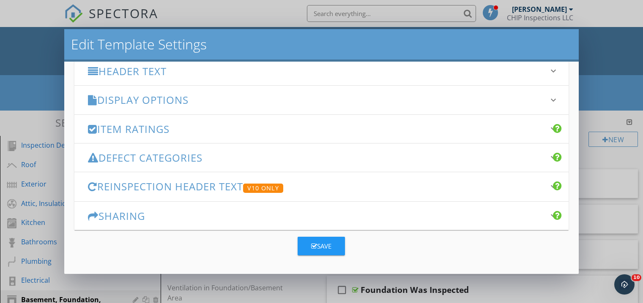
scroll to position [115, 0]
click at [332, 248] on button "Save" at bounding box center [321, 247] width 47 height 19
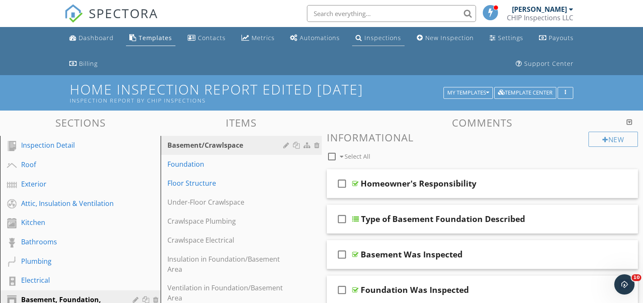
scroll to position [2, 0]
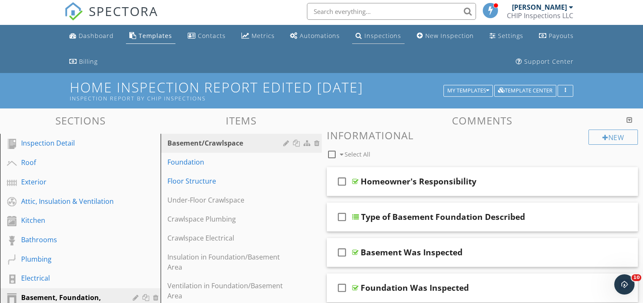
click at [386, 41] on link "Inspections" at bounding box center [378, 36] width 52 height 16
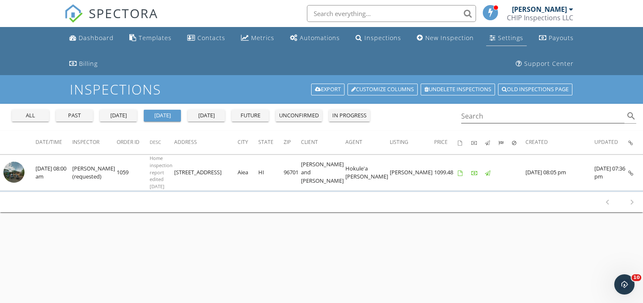
click at [511, 36] on div "Settings" at bounding box center [510, 38] width 25 height 8
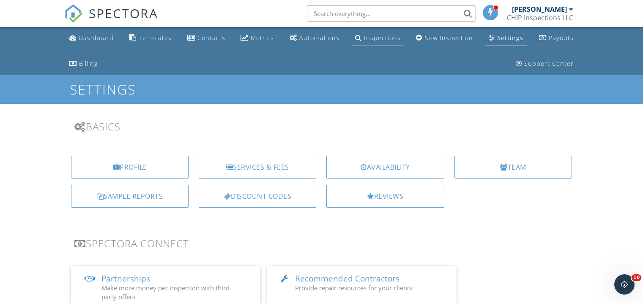
click at [388, 37] on div "Inspections" at bounding box center [382, 38] width 37 height 8
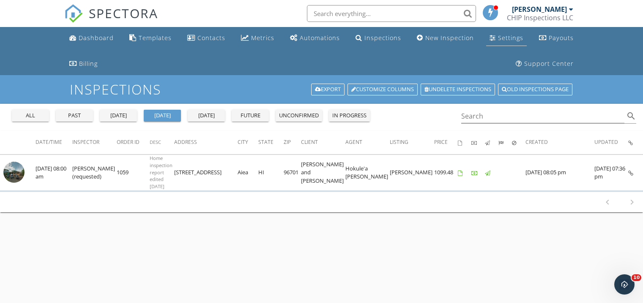
click at [496, 36] on link "Settings" at bounding box center [506, 38] width 41 height 16
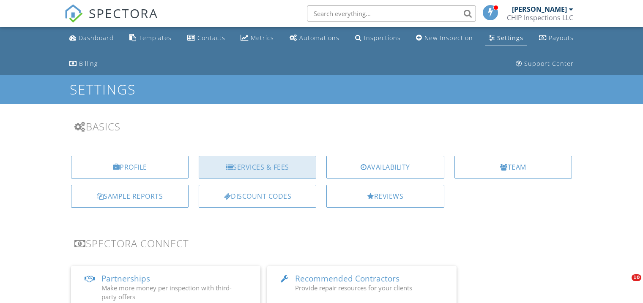
click at [300, 166] on div "Services & Fees" at bounding box center [257, 167] width 117 height 23
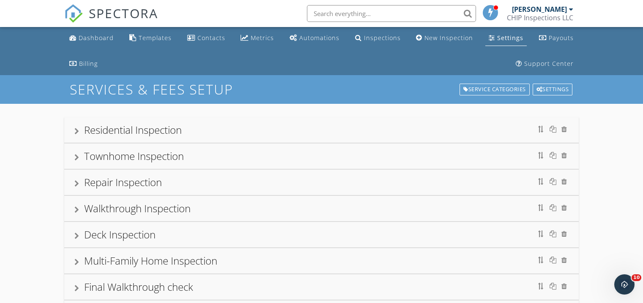
click at [220, 134] on div "Residential Inspection" at bounding box center [321, 130] width 494 height 15
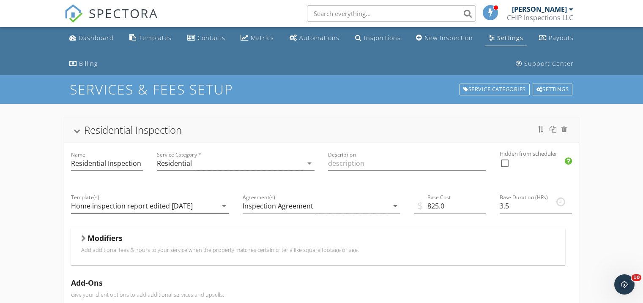
click at [225, 206] on icon "arrow_drop_down" at bounding box center [224, 206] width 10 height 10
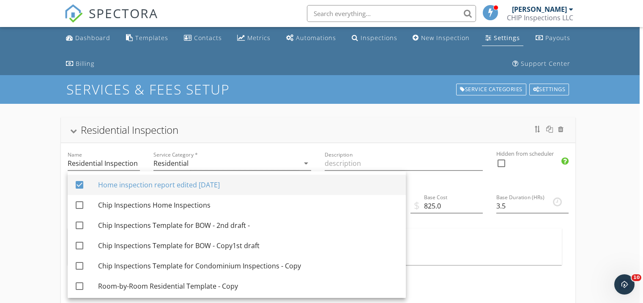
click at [80, 186] on div at bounding box center [79, 185] width 14 height 14
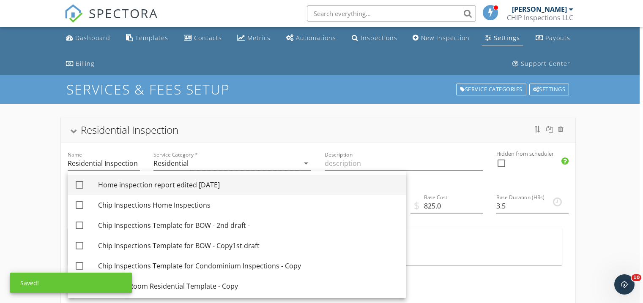
click at [80, 187] on div at bounding box center [79, 185] width 14 height 14
checkbox input "true"
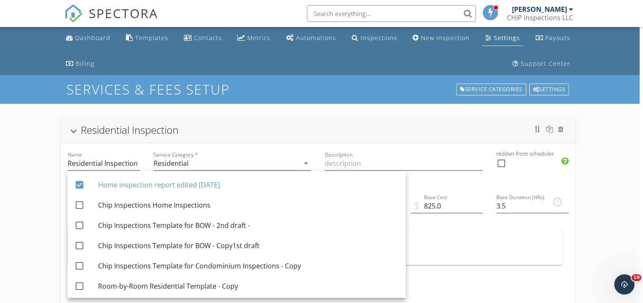
click at [307, 126] on div "Residential Inspection" at bounding box center [318, 130] width 494 height 15
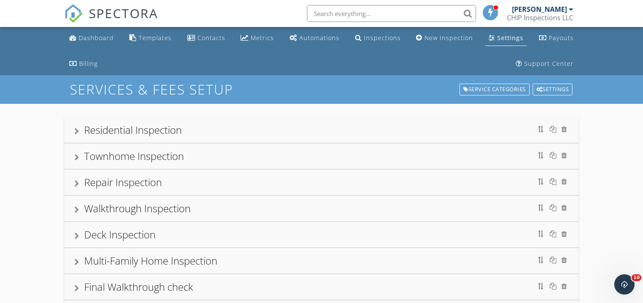
click at [77, 130] on div at bounding box center [76, 131] width 5 height 7
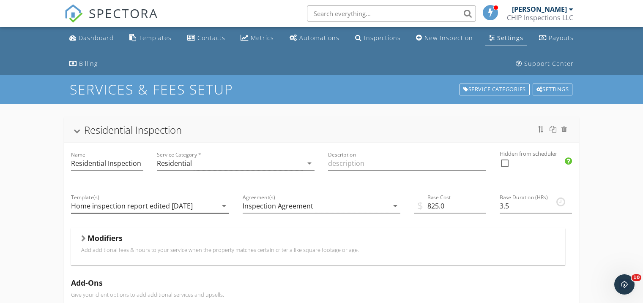
click at [226, 205] on icon "arrow_drop_down" at bounding box center [224, 206] width 10 height 10
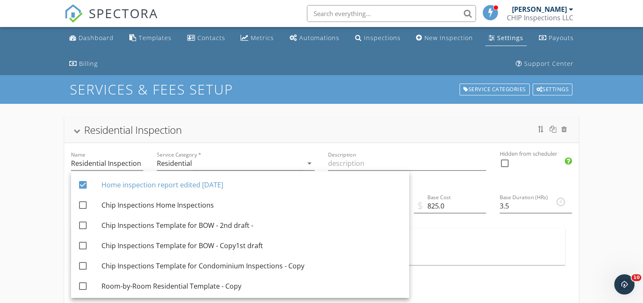
click at [314, 134] on div "Residential Inspection" at bounding box center [321, 130] width 494 height 15
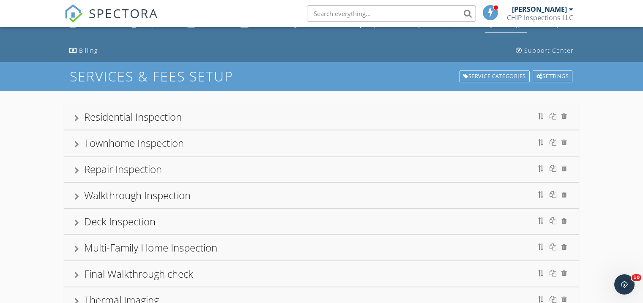
scroll to position [22, 0]
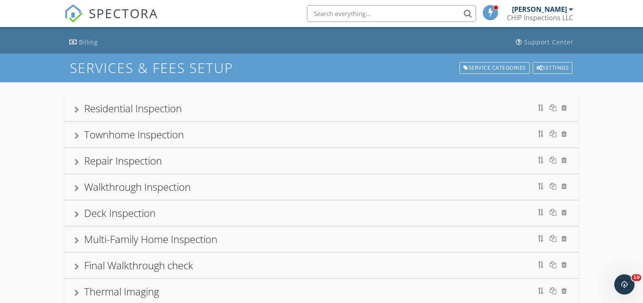
click at [75, 108] on div at bounding box center [76, 110] width 5 height 7
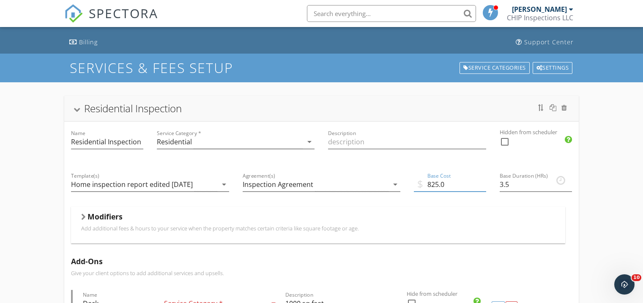
drag, startPoint x: 432, startPoint y: 184, endPoint x: 438, endPoint y: 184, distance: 5.9
click at [438, 184] on input "825.0" at bounding box center [450, 185] width 72 height 14
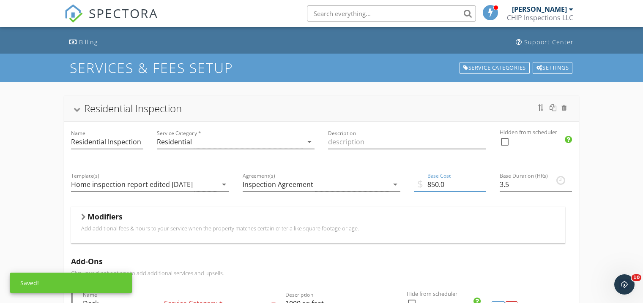
scroll to position [21, 0]
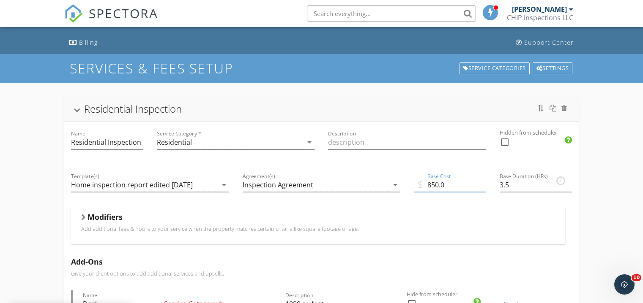
type input "850.0"
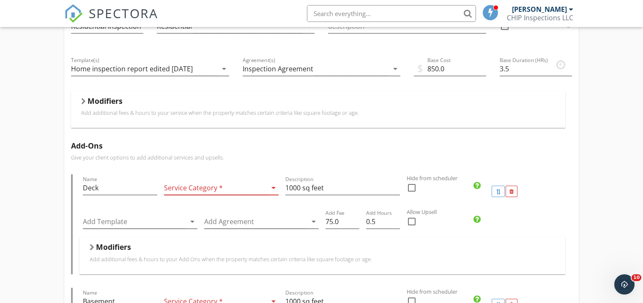
scroll to position [140, 0]
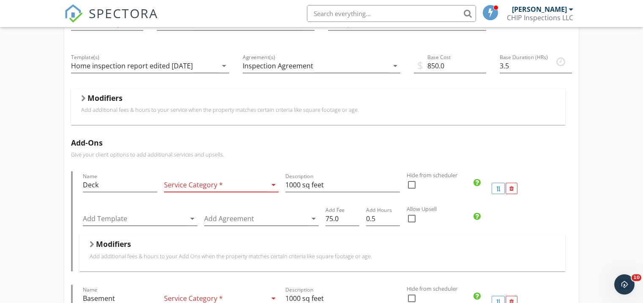
click at [273, 186] on icon "arrow_drop_down" at bounding box center [273, 185] width 10 height 10
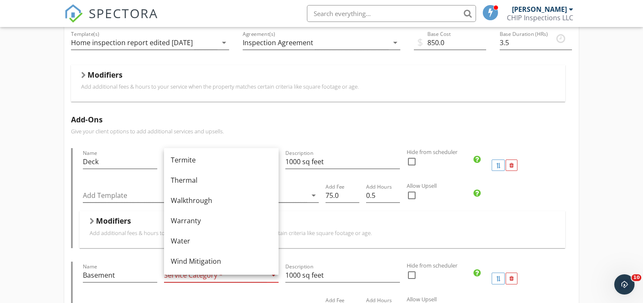
scroll to position [176, 0]
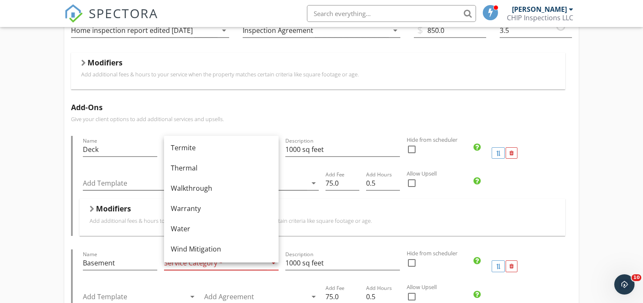
click at [291, 119] on p "Give your client options to add additional services and upsells." at bounding box center [321, 119] width 501 height 7
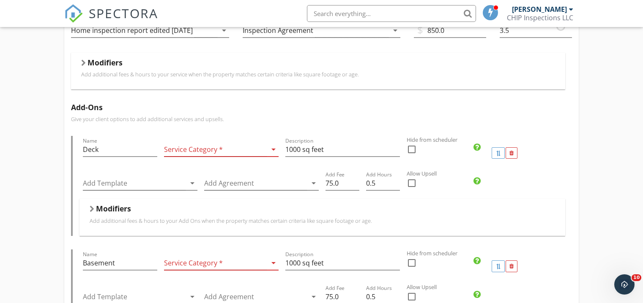
scroll to position [180, 0]
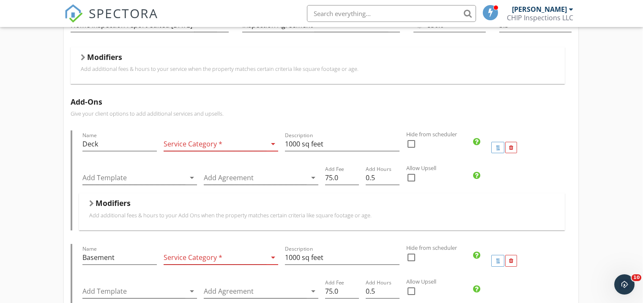
click at [513, 179] on div "Add Template arrow_drop_down Add Agreement arrow_drop_down Add Fee 75.0 Add Hou…" at bounding box center [322, 178] width 486 height 29
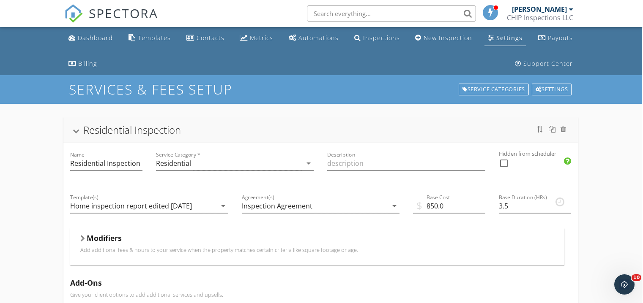
scroll to position [0, 1]
click at [63, 15] on nav "SPECTORA Jed Munden CHIP Inspections LLC Role: Inspector Change Role Dashboard …" at bounding box center [321, 13] width 643 height 27
click at [71, 14] on img at bounding box center [73, 13] width 19 height 19
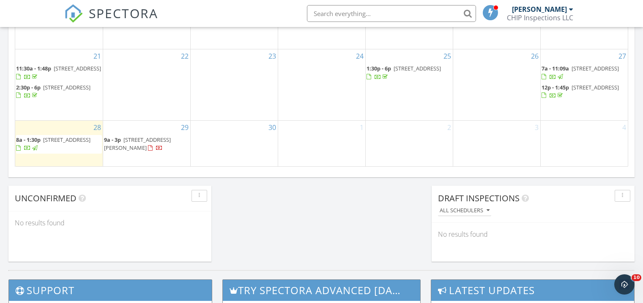
scroll to position [634, 0]
click at [140, 137] on span "59-465 Kamehameha Hwy, Haleiwa 96712" at bounding box center [137, 144] width 67 height 16
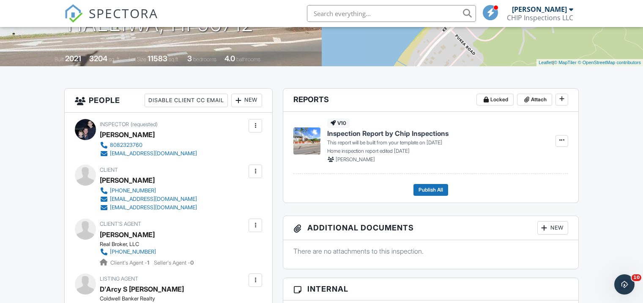
scroll to position [194, 0]
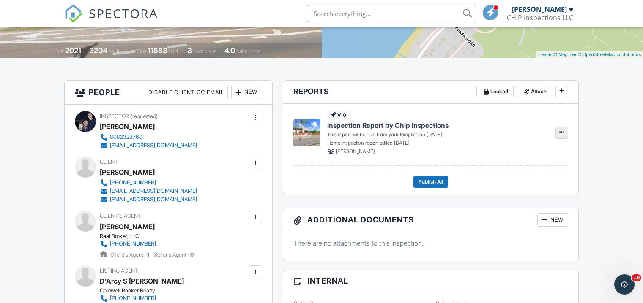
click at [564, 134] on span at bounding box center [561, 132] width 8 height 8
click at [519, 155] on span "Build Now" at bounding box center [506, 155] width 27 height 9
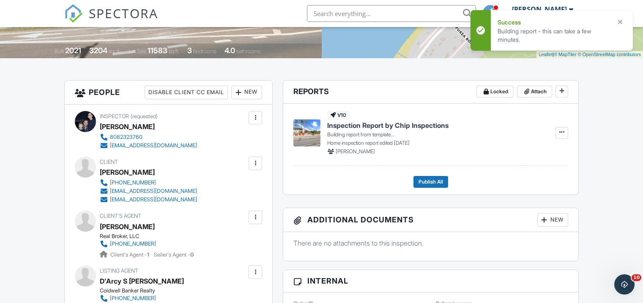
scroll to position [194, 0]
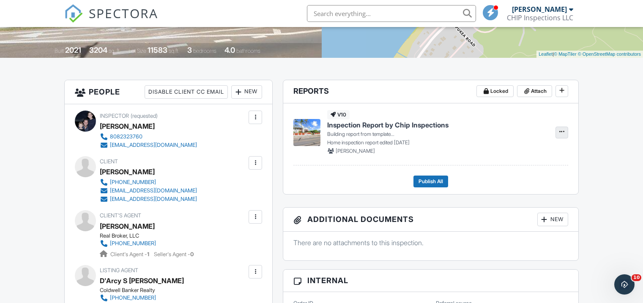
click at [562, 136] on span at bounding box center [561, 132] width 8 height 8
click at [410, 146] on p "Home inspection report edited [DATE]" at bounding box center [436, 143] width 218 height 8
click at [361, 124] on span "Inspection Report by Chip Inspections" at bounding box center [387, 124] width 121 height 9
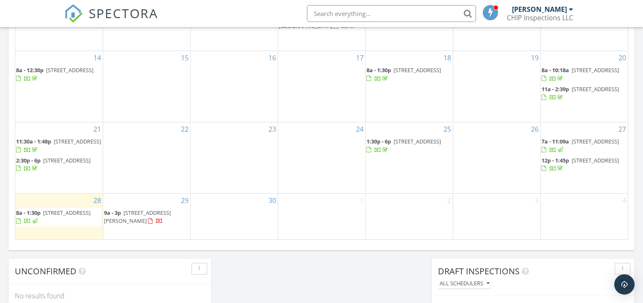
scroll to position [562, 0]
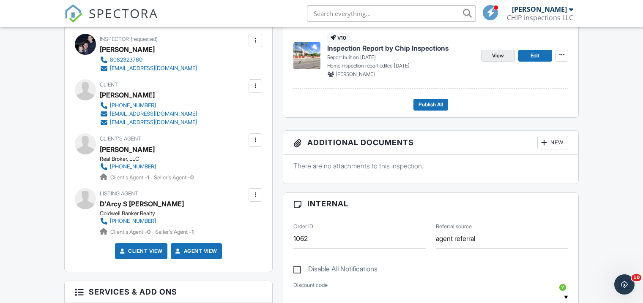
click at [498, 55] on span "View" at bounding box center [498, 56] width 12 height 8
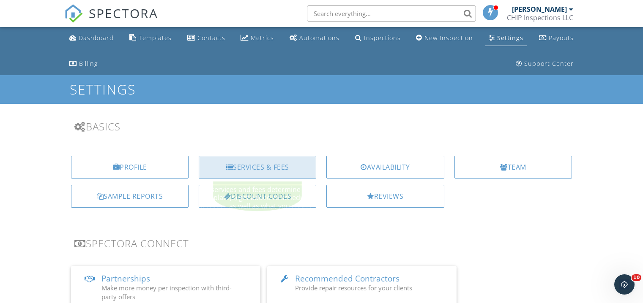
click at [284, 171] on div "Services & Fees" at bounding box center [257, 167] width 117 height 23
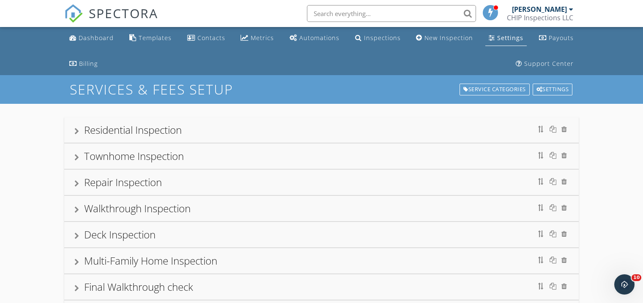
click at [284, 132] on div "Residential Inspection" at bounding box center [321, 130] width 494 height 15
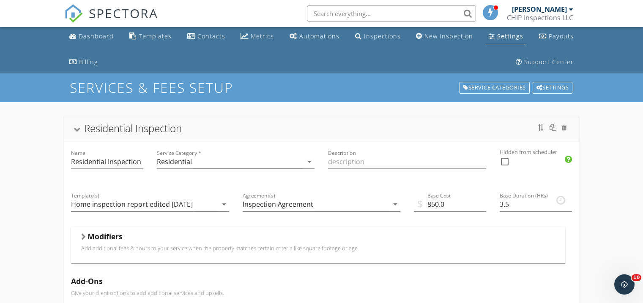
scroll to position [3, 0]
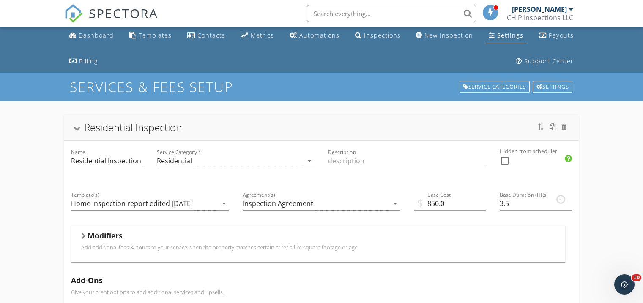
click at [511, 40] on link "Settings" at bounding box center [505, 36] width 41 height 16
click at [512, 38] on div "Settings" at bounding box center [510, 35] width 26 height 8
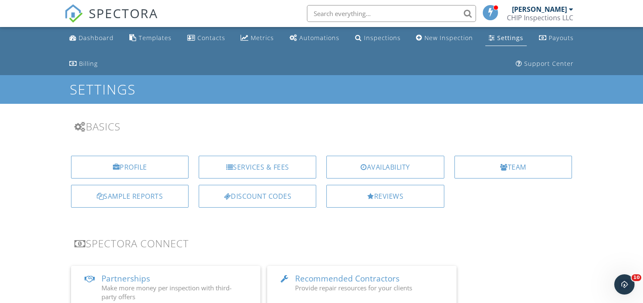
click at [512, 38] on div "Settings" at bounding box center [510, 38] width 26 height 8
click at [160, 33] on link "Templates" at bounding box center [150, 38] width 49 height 16
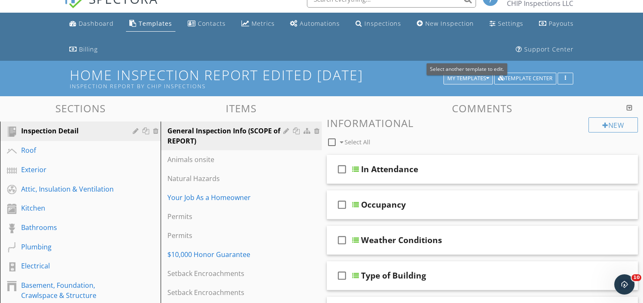
scroll to position [14, 0]
click at [483, 76] on div "My Templates" at bounding box center [468, 79] width 42 height 6
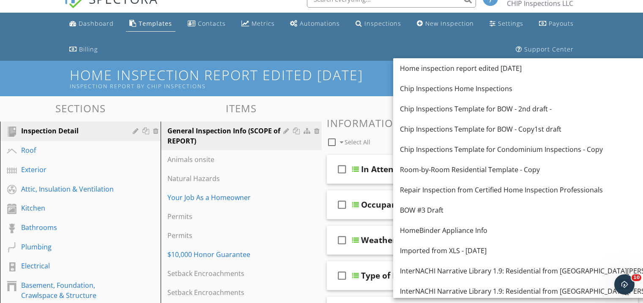
click at [587, 43] on ul "Dashboard Templates Contacts Metrics Automations Inspections New Inspection Set…" at bounding box center [321, 37] width 643 height 48
click at [376, 48] on div "Dashboard Templates Contacts Metrics Automations Inspections New Inspection Set…" at bounding box center [321, 37] width 514 height 48
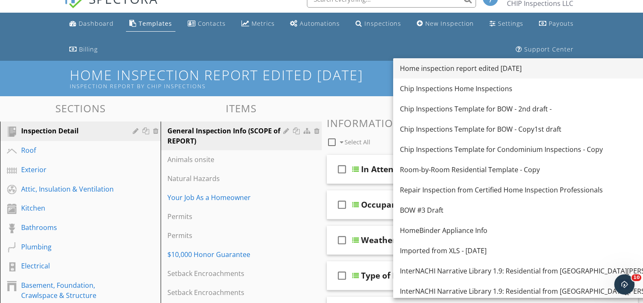
click at [482, 71] on div "Home inspection report edited 8-22-2025" at bounding box center [550, 68] width 301 height 10
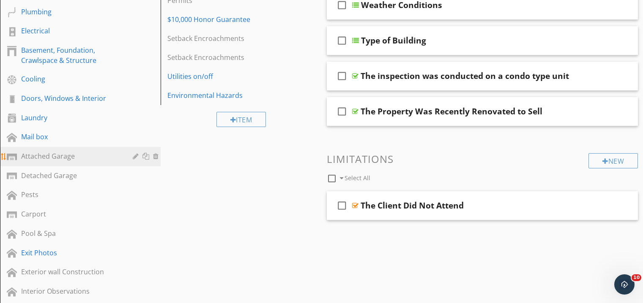
scroll to position [250, 0]
click at [77, 156] on div "Attached Garage" at bounding box center [70, 156] width 99 height 10
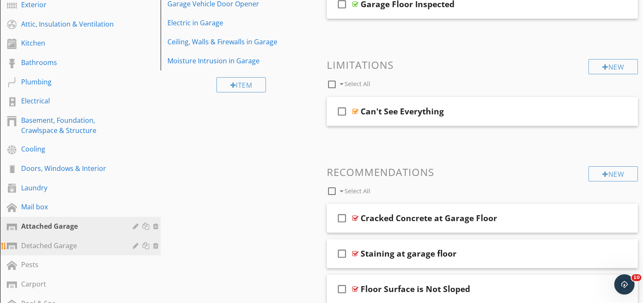
scroll to position [180, 0]
click at [60, 250] on div "Detached Garage" at bounding box center [70, 245] width 99 height 10
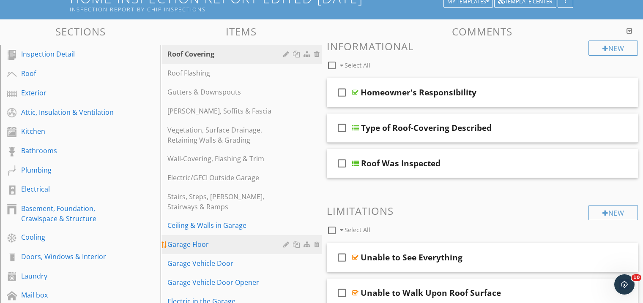
scroll to position [91, 0]
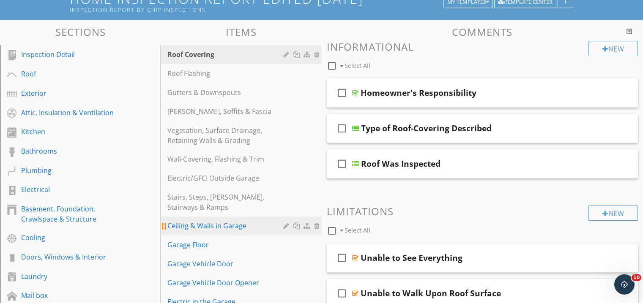
click at [249, 228] on div "Ceiling & Walls in Garage" at bounding box center [226, 226] width 118 height 10
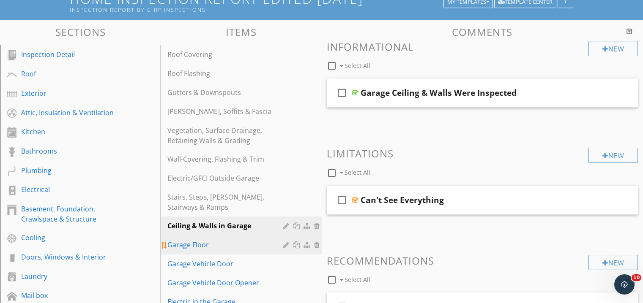
click at [249, 244] on div "Garage Floor" at bounding box center [226, 245] width 118 height 10
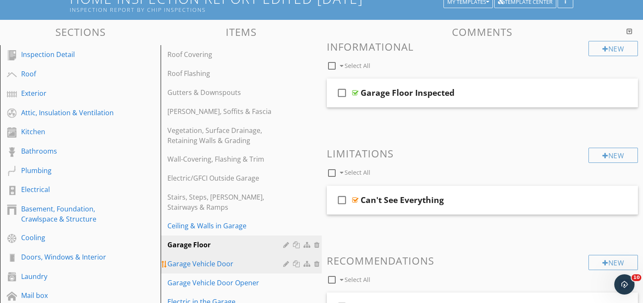
click at [248, 259] on div "Garage Vehicle Door" at bounding box center [226, 264] width 118 height 10
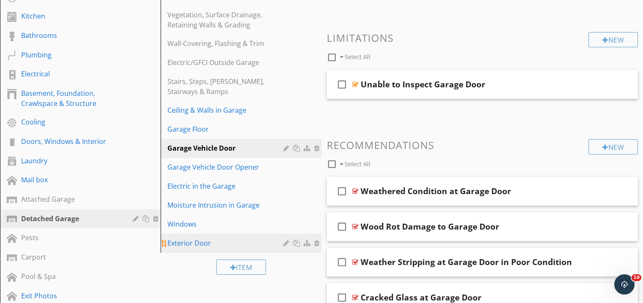
scroll to position [216, 0]
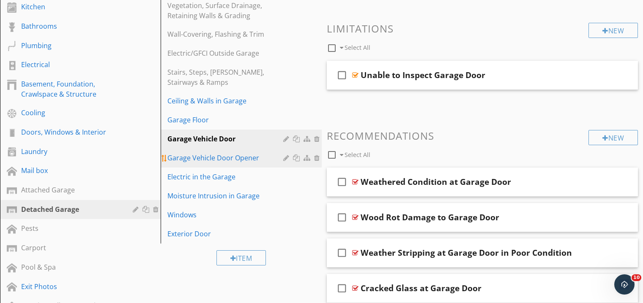
click at [245, 160] on div "Garage Vehicle Door Opener" at bounding box center [226, 158] width 118 height 10
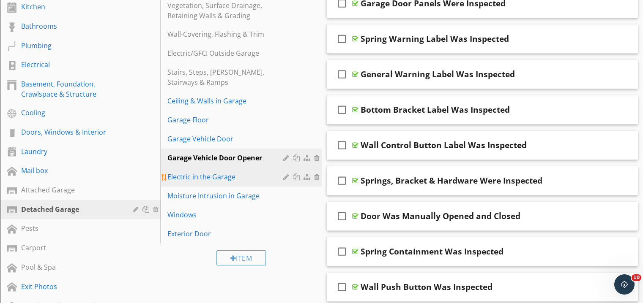
click at [235, 176] on div "Electric in the Garage" at bounding box center [226, 177] width 118 height 10
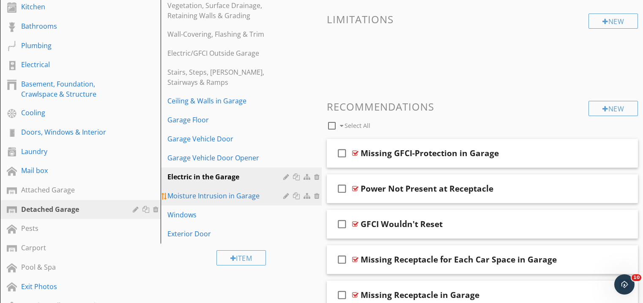
click at [244, 199] on div "Moisture Intrusion in Garage" at bounding box center [226, 196] width 118 height 10
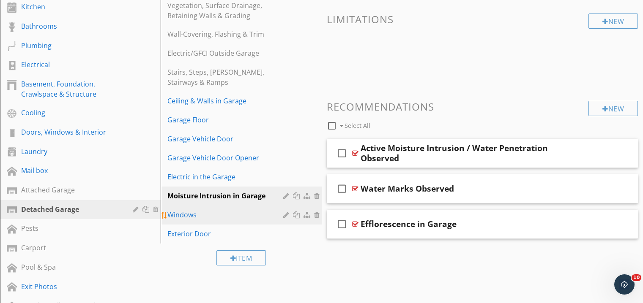
click at [239, 218] on div "Windows" at bounding box center [226, 215] width 118 height 10
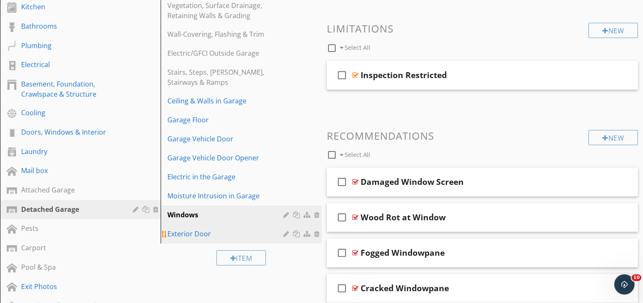
click at [232, 232] on div "Exterior Door" at bounding box center [226, 234] width 118 height 10
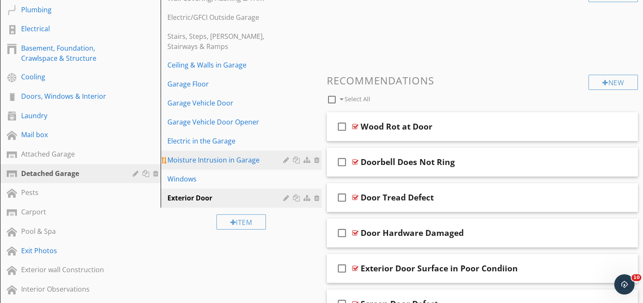
scroll to position [256, 0]
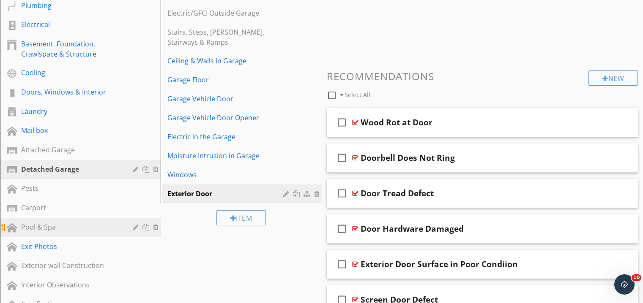
click at [103, 224] on div "Pool & Spa" at bounding box center [70, 227] width 99 height 10
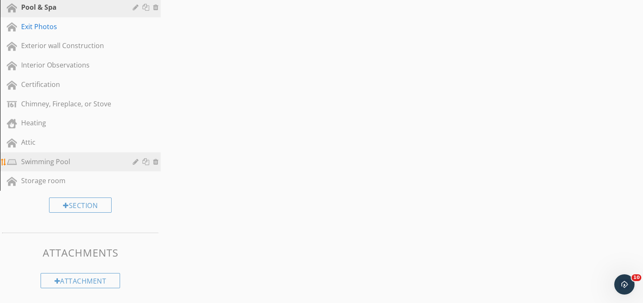
scroll to position [476, 0]
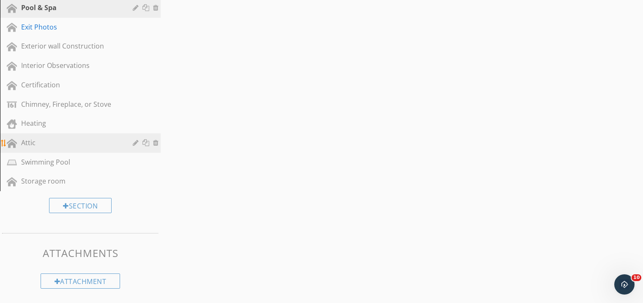
click at [91, 152] on link "Attic" at bounding box center [82, 143] width 158 height 19
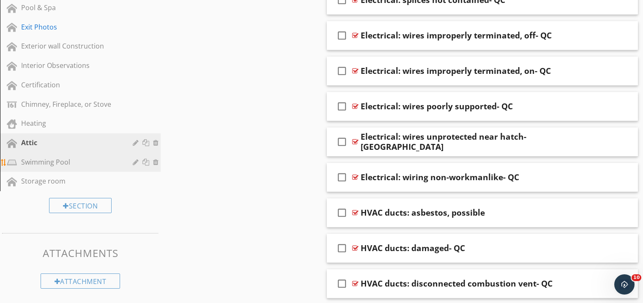
click at [88, 165] on div "Swimming Pool" at bounding box center [70, 162] width 99 height 10
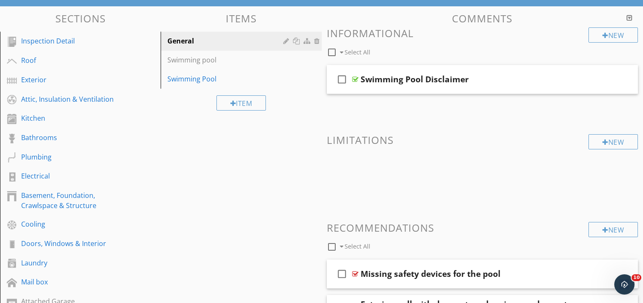
scroll to position [104, 0]
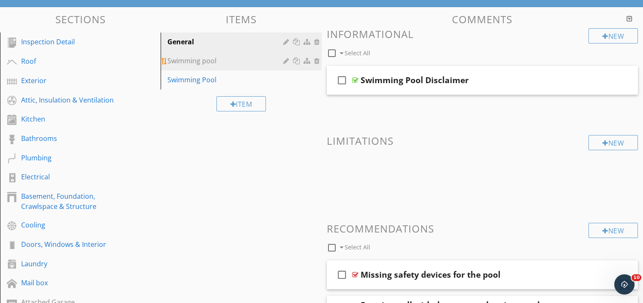
click at [211, 61] on div "Swimming pool" at bounding box center [226, 61] width 118 height 10
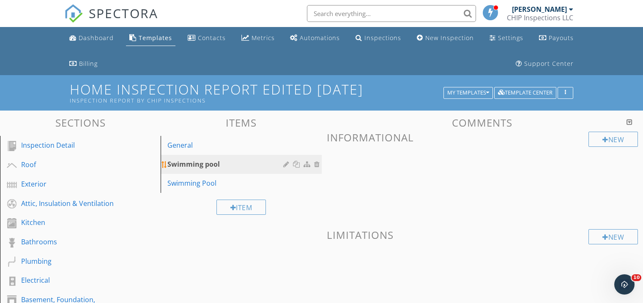
scroll to position [0, 0]
click at [317, 165] on div at bounding box center [318, 164] width 8 height 7
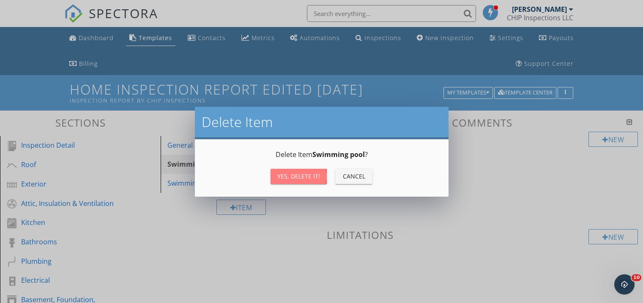
click at [312, 176] on div "Yes, Delete it!" at bounding box center [298, 176] width 43 height 9
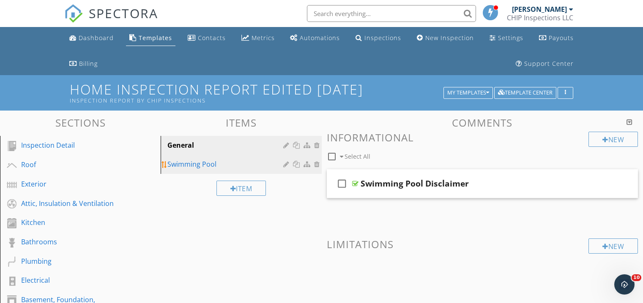
click at [210, 163] on div "Swimming Pool" at bounding box center [226, 164] width 118 height 10
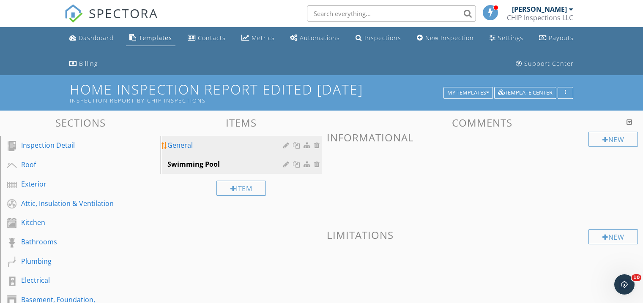
click at [200, 143] on div "General" at bounding box center [226, 145] width 118 height 10
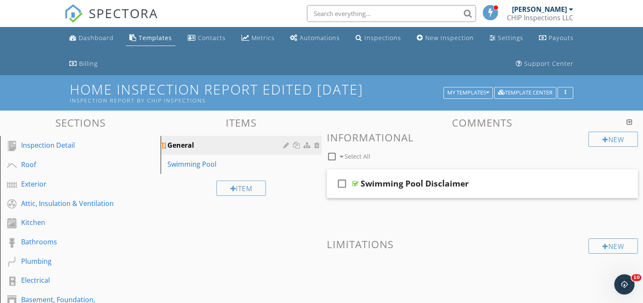
click at [287, 146] on div at bounding box center [287, 145] width 8 height 7
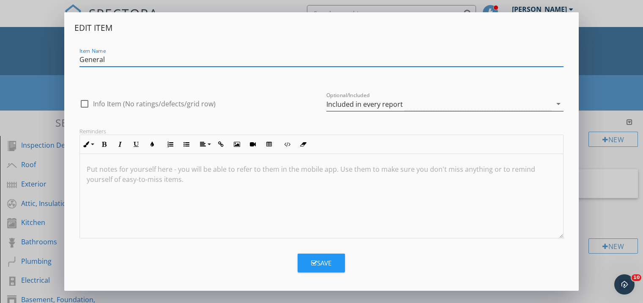
click at [404, 103] on div "Included in every report" at bounding box center [438, 104] width 225 height 14
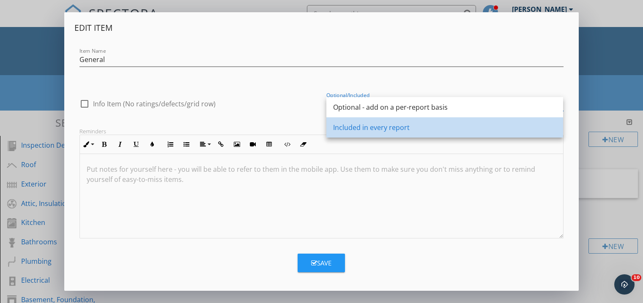
click at [399, 123] on div "Included in every report" at bounding box center [444, 128] width 223 height 10
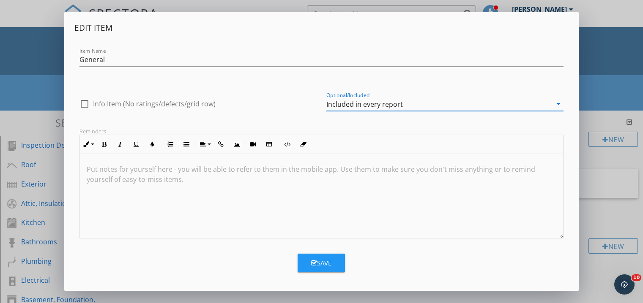
click at [319, 259] on div "Save" at bounding box center [321, 264] width 20 height 10
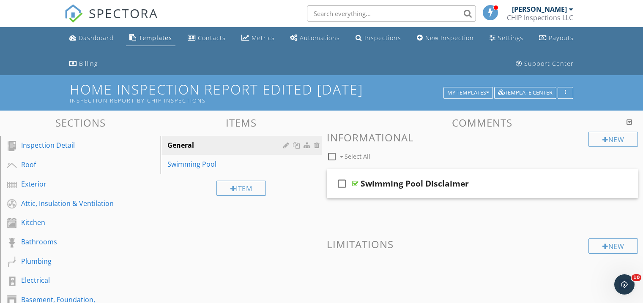
scroll to position [4, 0]
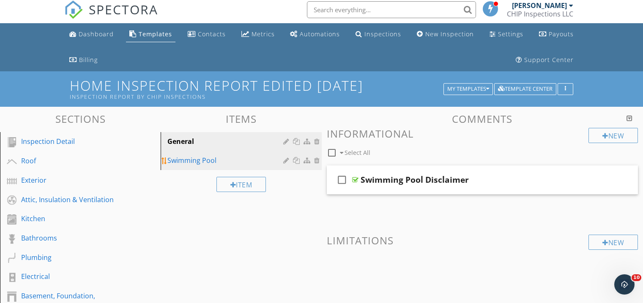
click at [198, 160] on div "Swimming Pool" at bounding box center [226, 161] width 118 height 10
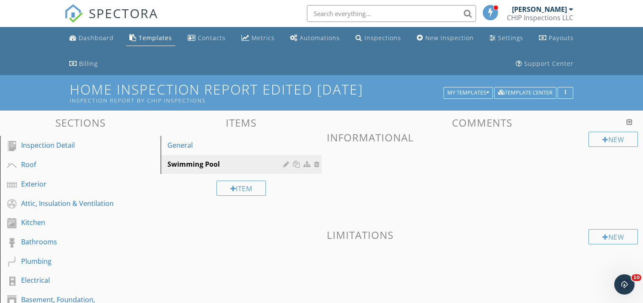
scroll to position [0, 0]
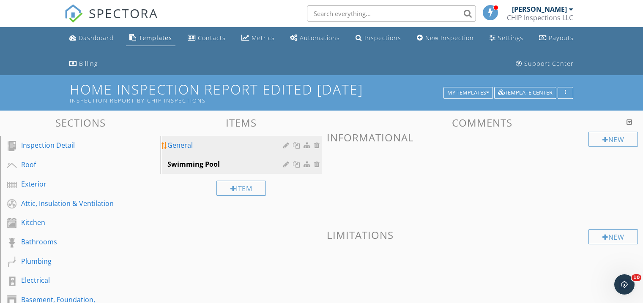
click at [225, 145] on div "General" at bounding box center [226, 145] width 118 height 10
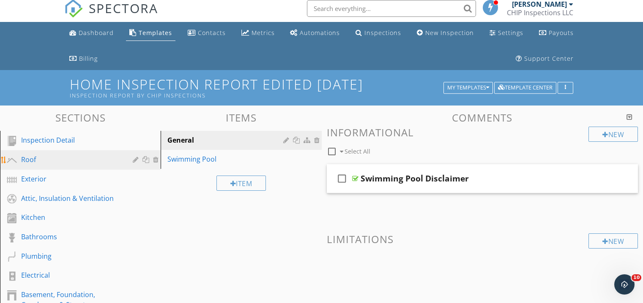
scroll to position [5, 0]
click at [68, 162] on div "Roof" at bounding box center [70, 160] width 99 height 10
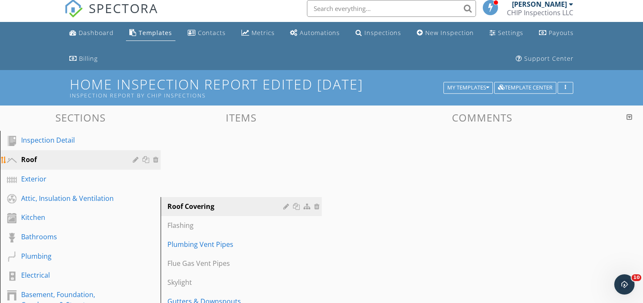
scroll to position [5, 0]
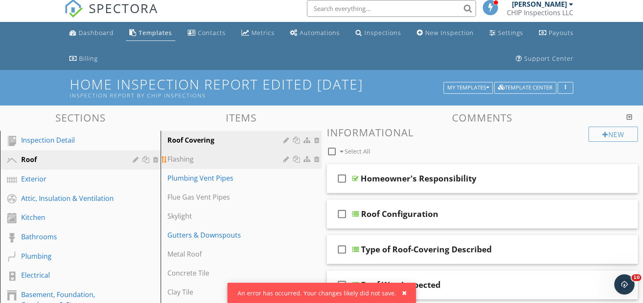
click at [250, 157] on div "Flashing" at bounding box center [226, 159] width 118 height 10
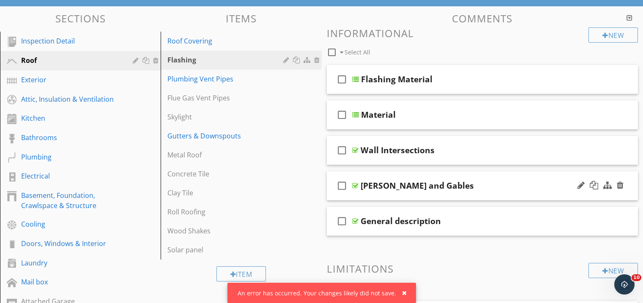
scroll to position [106, 0]
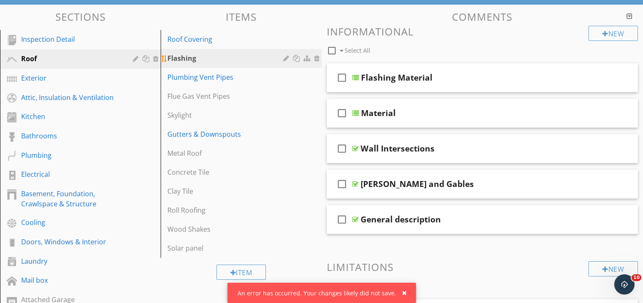
click at [287, 57] on div at bounding box center [287, 58] width 8 height 7
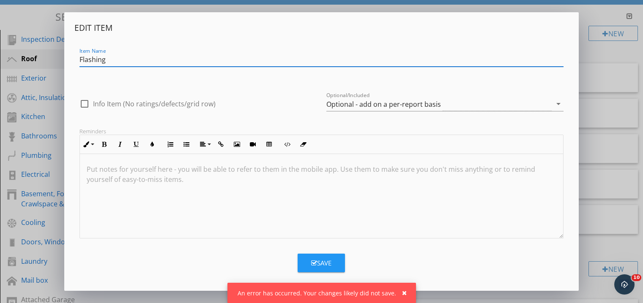
click at [555, 105] on icon "arrow_drop_down" at bounding box center [558, 104] width 10 height 10
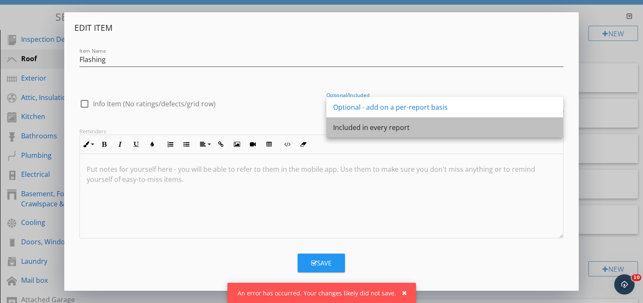
click at [474, 125] on div "Included in every report" at bounding box center [444, 128] width 223 height 10
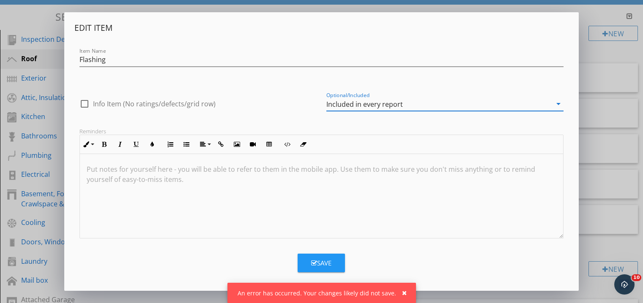
click at [318, 259] on div "Save" at bounding box center [321, 264] width 20 height 10
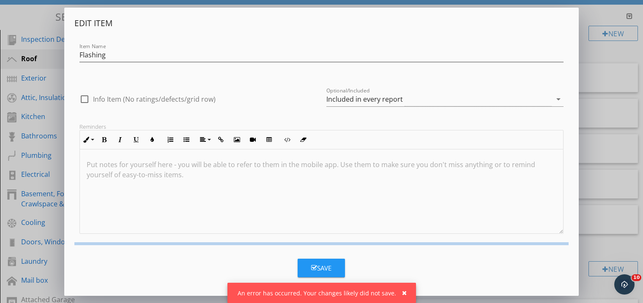
click at [402, 294] on div "button" at bounding box center [404, 293] width 5 height 6
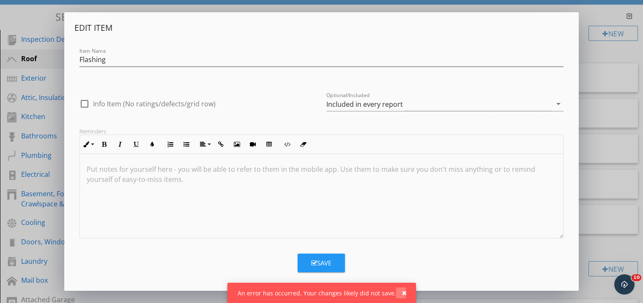
click at [402, 293] on div "button" at bounding box center [404, 293] width 5 height 6
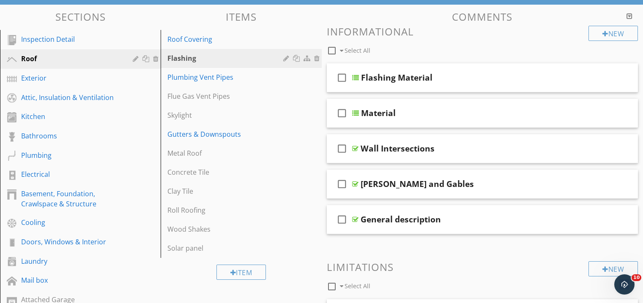
click at [596, 13] on div at bounding box center [321, 151] width 643 height 303
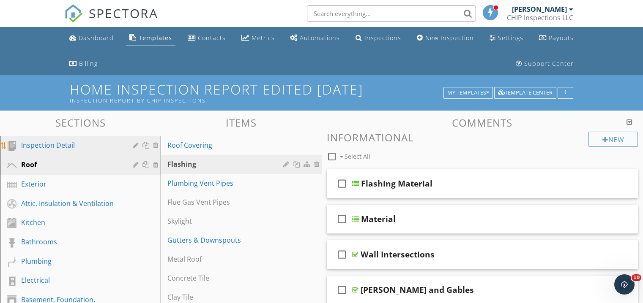
scroll to position [0, 0]
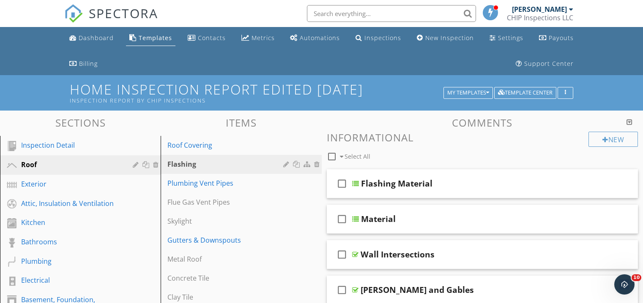
click at [78, 12] on img at bounding box center [73, 13] width 19 height 19
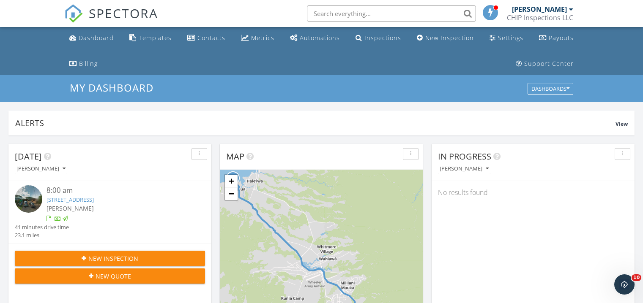
scroll to position [0, 0]
